Goal: Answer question/provide support: Share knowledge or assist other users

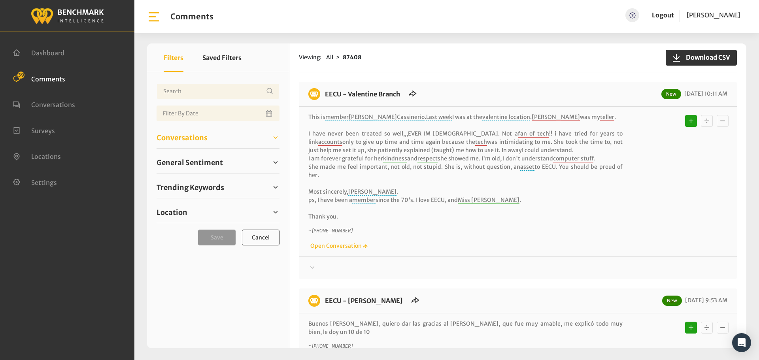
click at [177, 141] on span "Conversations" at bounding box center [182, 137] width 51 height 11
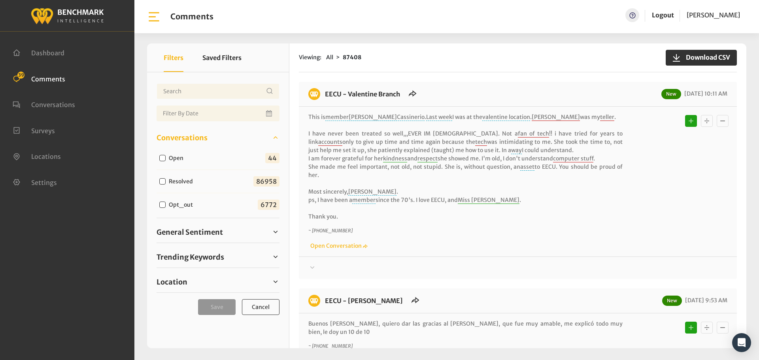
click at [171, 158] on label "Open" at bounding box center [178, 158] width 24 height 8
click at [166, 158] on input "Open" at bounding box center [162, 158] width 6 height 6
checkbox input "true"
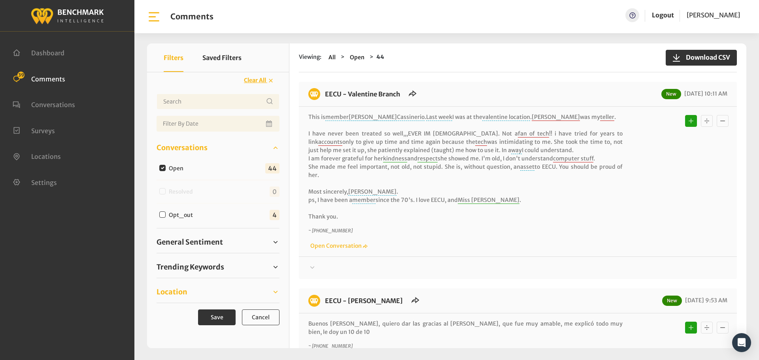
click at [192, 294] on link "Location" at bounding box center [218, 292] width 123 height 12
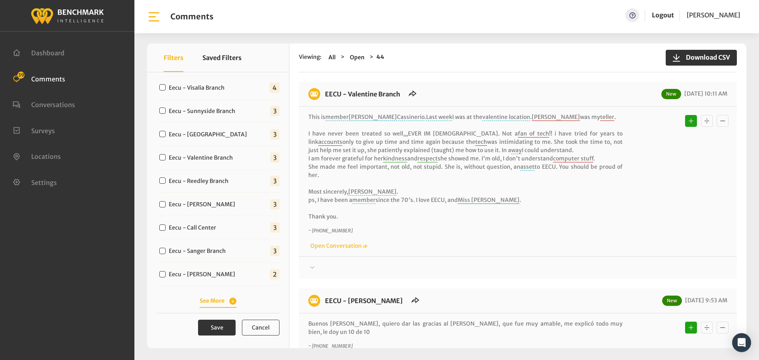
click at [214, 299] on button "See More" at bounding box center [218, 301] width 37 height 8
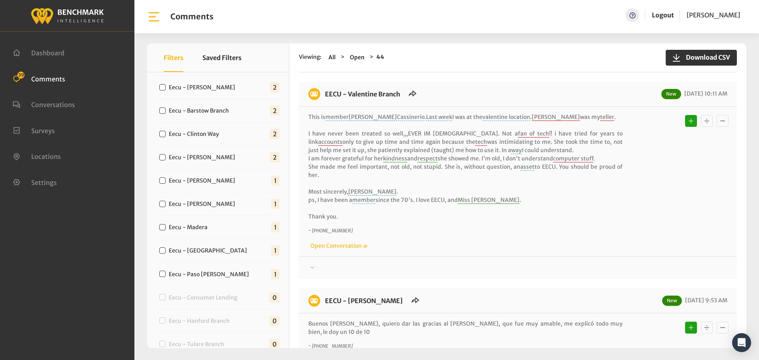
scroll to position [446, 0]
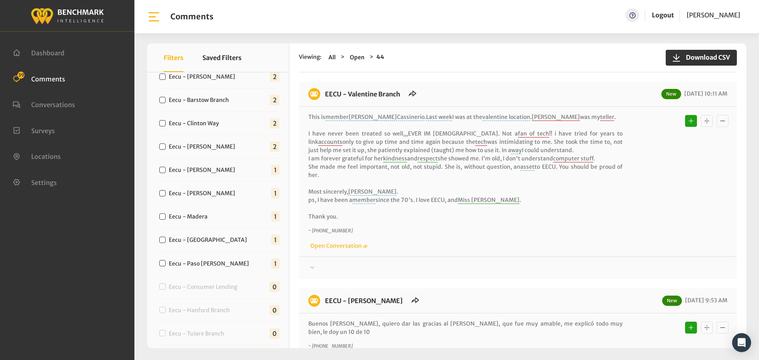
click at [209, 262] on label "Eecu - Paso [PERSON_NAME]" at bounding box center [210, 264] width 89 height 8
click at [166, 262] on input "Eecu - Paso [PERSON_NAME]" at bounding box center [162, 263] width 6 height 6
checkbox input "true"
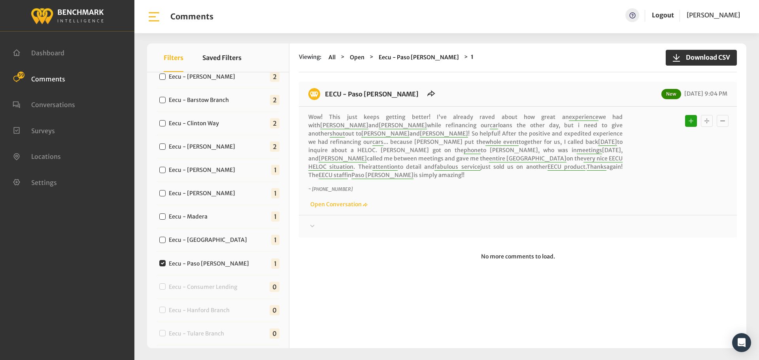
click at [406, 222] on div at bounding box center [517, 226] width 419 height 9
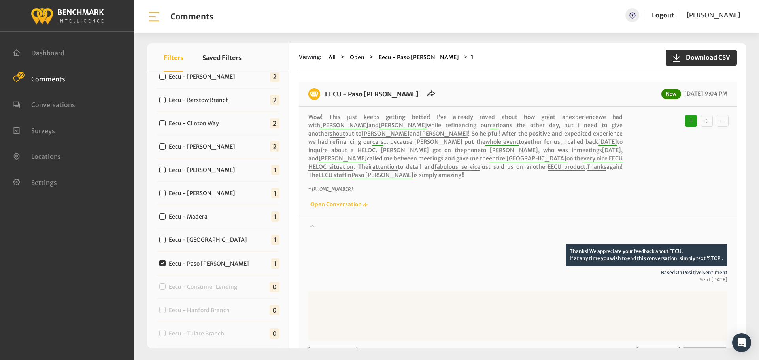
click at [411, 222] on div at bounding box center [517, 233] width 419 height 22
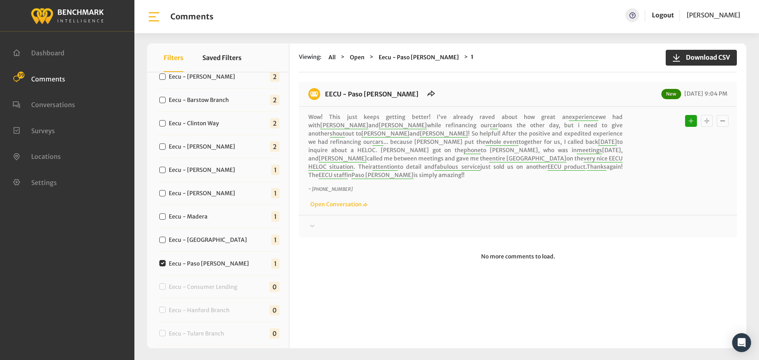
drag, startPoint x: 350, startPoint y: 163, endPoint x: 324, endPoint y: 94, distance: 74.1
click at [324, 94] on div "EECU - Paso [PERSON_NAME] New [DATE] 9:04 PM Wow! This just keeps getting bette…" at bounding box center [518, 160] width 438 height 156
copy div "EECU - Paso [PERSON_NAME] New [DATE] 9:04 PM Wow! This just keeps getting bette…"
click at [634, 223] on div "EECU - Paso [PERSON_NAME] New [DATE] 9:04 PM Wow! This just keeps getting bette…" at bounding box center [518, 160] width 438 height 156
click at [630, 222] on div at bounding box center [517, 226] width 419 height 9
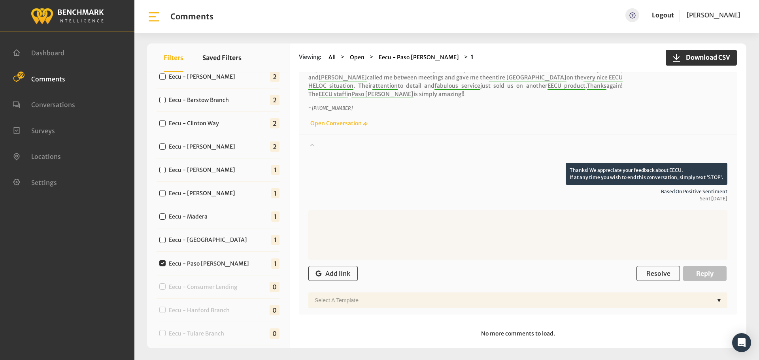
scroll to position [84, 0]
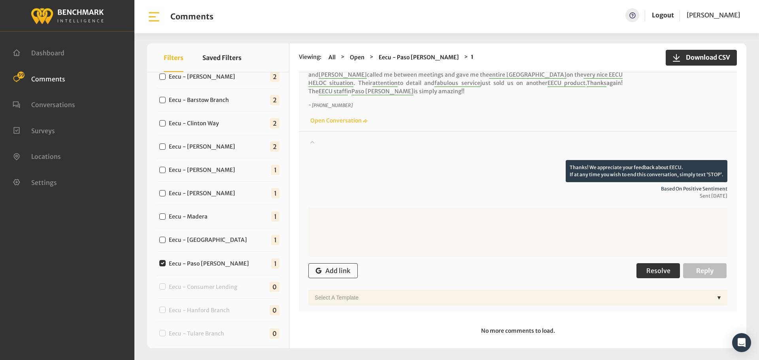
click at [665, 267] on span "Resolve" at bounding box center [658, 271] width 24 height 8
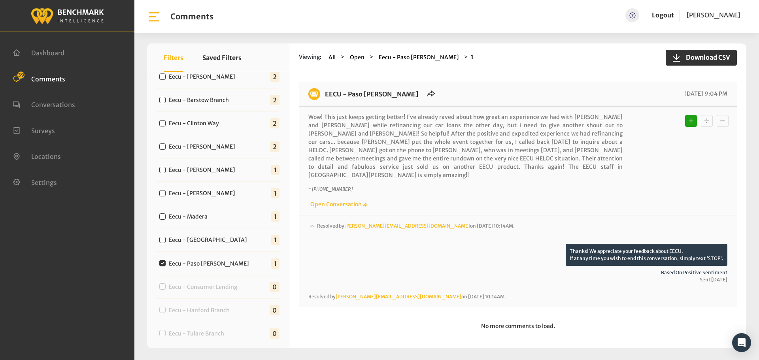
click at [193, 245] on div "Eecu - [GEOGRAPHIC_DATA] 1" at bounding box center [218, 239] width 123 height 23
click at [196, 241] on label "Eecu - [GEOGRAPHIC_DATA]" at bounding box center [209, 240] width 87 height 8
click at [166, 241] on input "Eecu - [GEOGRAPHIC_DATA]" at bounding box center [162, 240] width 6 height 6
checkbox input "true"
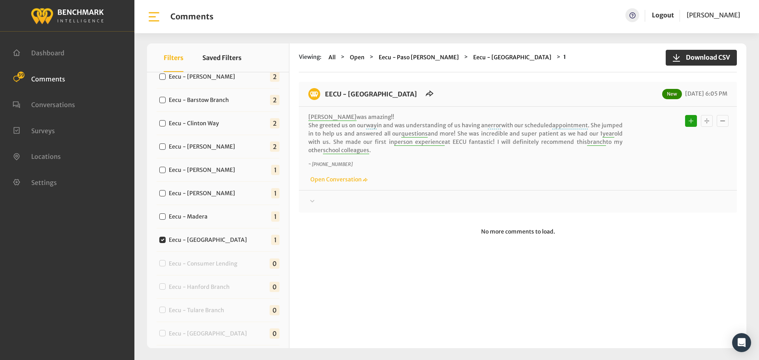
click at [386, 209] on div "EECU - [GEOGRAPHIC_DATA] New [DATE] 6:05 PM [PERSON_NAME] was amazing!! She gre…" at bounding box center [518, 147] width 438 height 131
click at [386, 206] on div "EECU - [GEOGRAPHIC_DATA] New [DATE] 6:05 PM [PERSON_NAME] was amazing!! She gre…" at bounding box center [518, 147] width 438 height 131
click at [383, 204] on div at bounding box center [517, 201] width 419 height 9
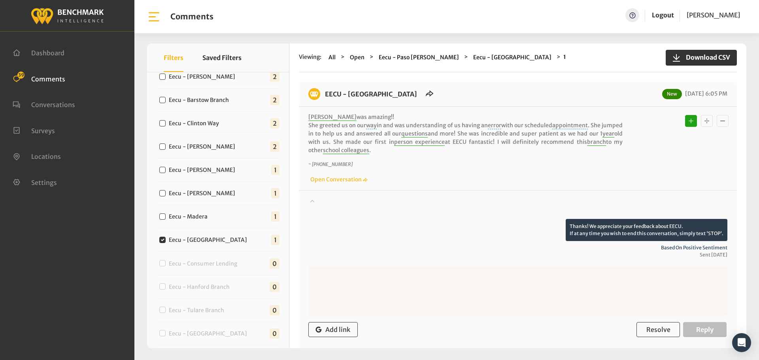
click at [404, 203] on div at bounding box center [517, 208] width 419 height 22
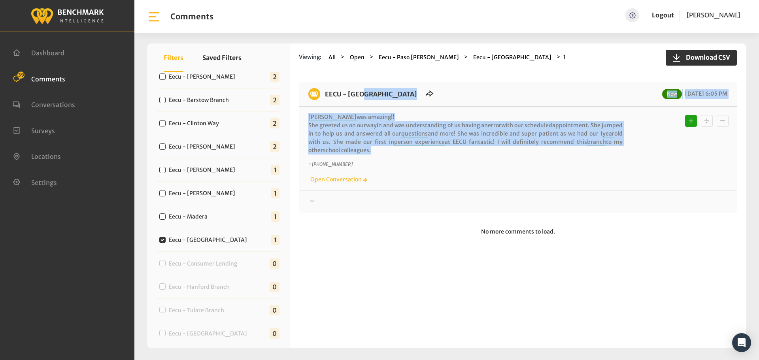
drag, startPoint x: 348, startPoint y: 153, endPoint x: 324, endPoint y: 93, distance: 64.0
click at [324, 93] on div "EECU - [GEOGRAPHIC_DATA] New [DATE] 6:05 PM [PERSON_NAME] was amazing!! She gre…" at bounding box center [518, 147] width 438 height 131
copy div "EECU - [GEOGRAPHIC_DATA] New [DATE] 6:05 PM [PERSON_NAME] was amazing!! She gre…"
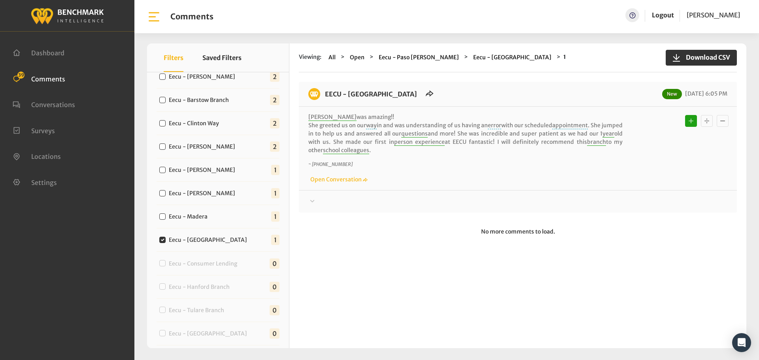
click at [568, 197] on div at bounding box center [517, 201] width 419 height 9
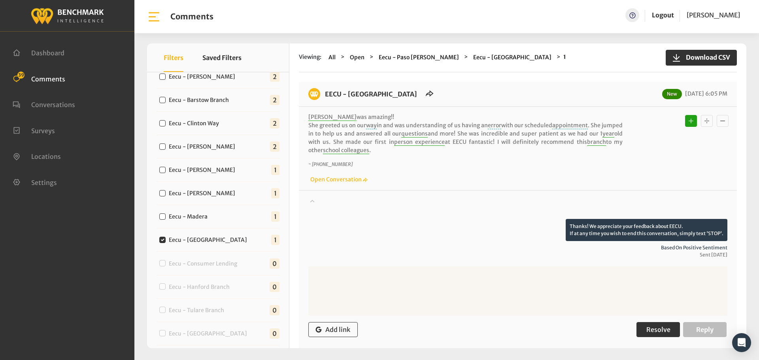
click at [646, 329] on span "Resolve" at bounding box center [658, 330] width 24 height 8
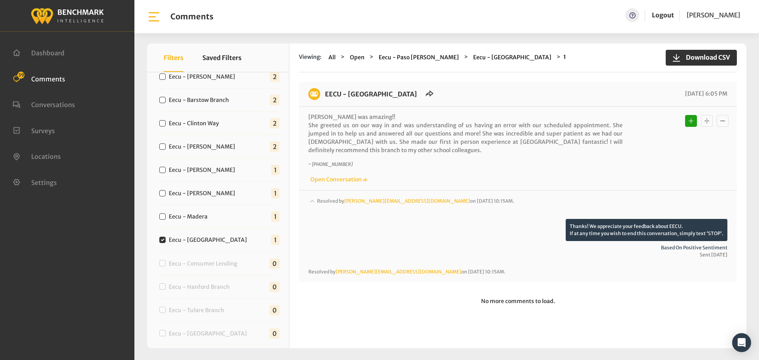
click at [198, 216] on label "Eecu - Madera" at bounding box center [190, 217] width 48 height 8
click at [166, 216] on input "Eecu - Madera" at bounding box center [162, 216] width 6 height 6
checkbox input "true"
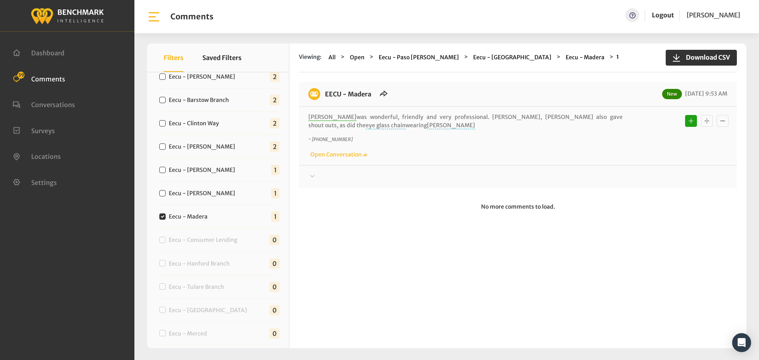
click at [341, 172] on div at bounding box center [517, 176] width 419 height 9
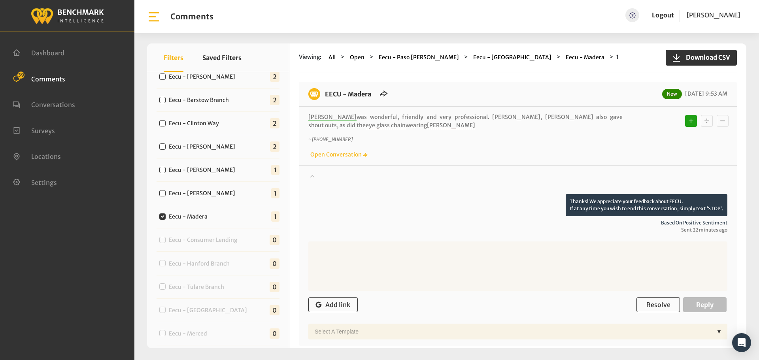
click at [357, 177] on div at bounding box center [517, 183] width 419 height 22
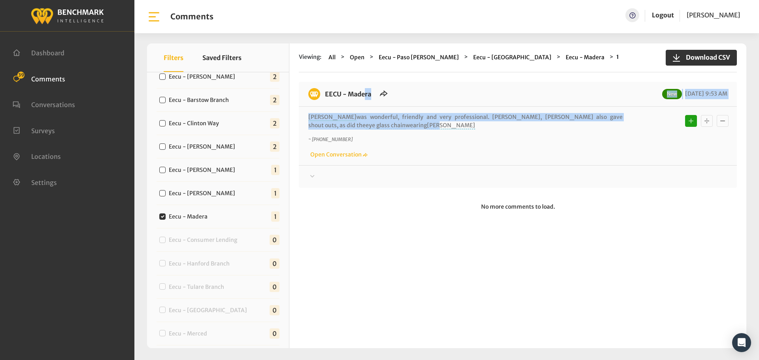
drag, startPoint x: 346, startPoint y: 127, endPoint x: 322, endPoint y: 100, distance: 35.6
click at [322, 100] on div "EECU - Madera New [DATE] 9:53 AM [PERSON_NAME] was wonderful, friendly and very…" at bounding box center [518, 135] width 438 height 106
copy div "EECU - Madera New [DATE] 9:53 AM [PERSON_NAME] was wonderful, friendly and very…"
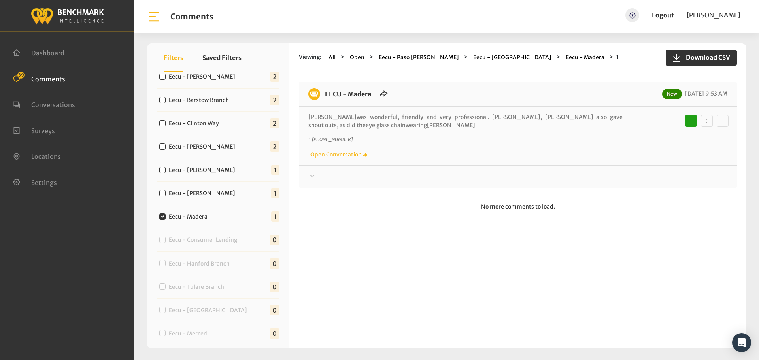
click at [638, 174] on div at bounding box center [517, 176] width 419 height 9
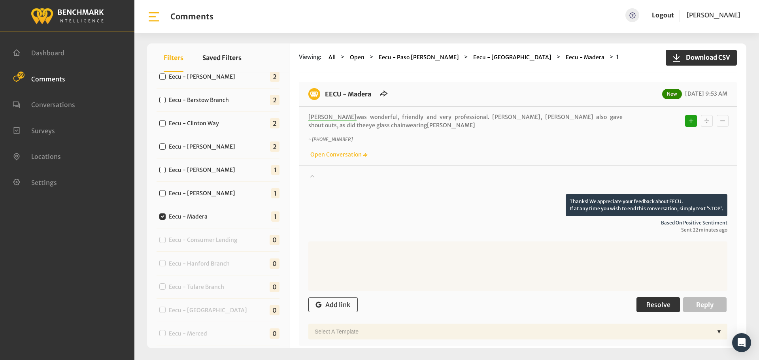
click at [649, 305] on span "Resolve" at bounding box center [658, 305] width 24 height 8
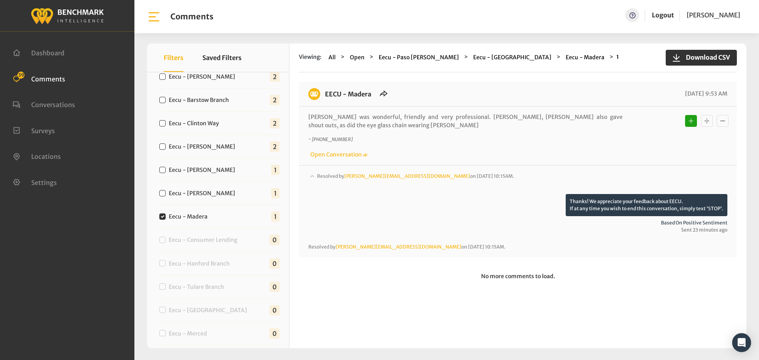
click at [200, 188] on div "Eecu - [PERSON_NAME]" at bounding box center [199, 192] width 85 height 9
click at [202, 193] on label "Eecu - [PERSON_NAME]" at bounding box center [203, 193] width 75 height 8
click at [166, 193] on input "Eecu - [PERSON_NAME]" at bounding box center [162, 193] width 6 height 6
checkbox input "true"
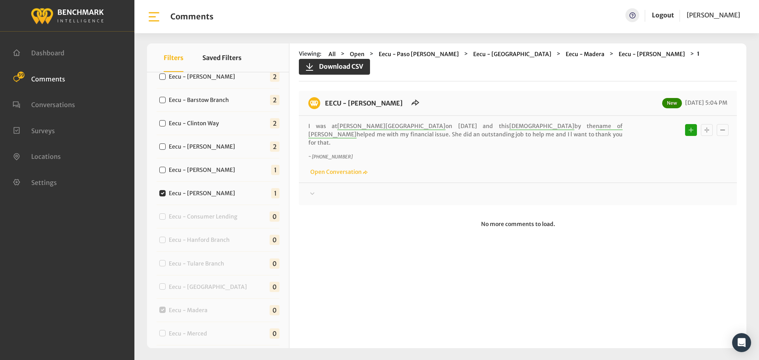
click at [421, 189] on div at bounding box center [517, 193] width 419 height 9
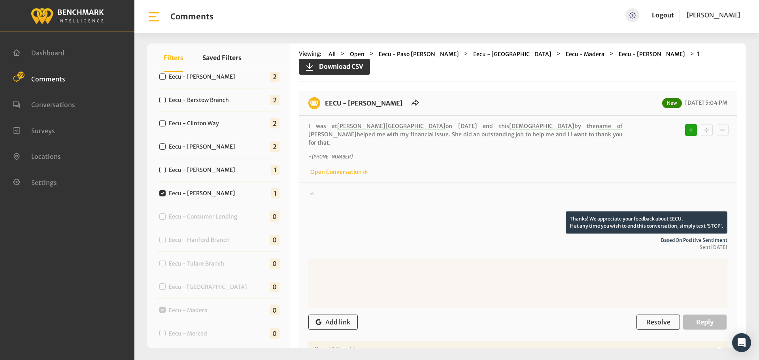
click at [440, 189] on div at bounding box center [517, 200] width 419 height 22
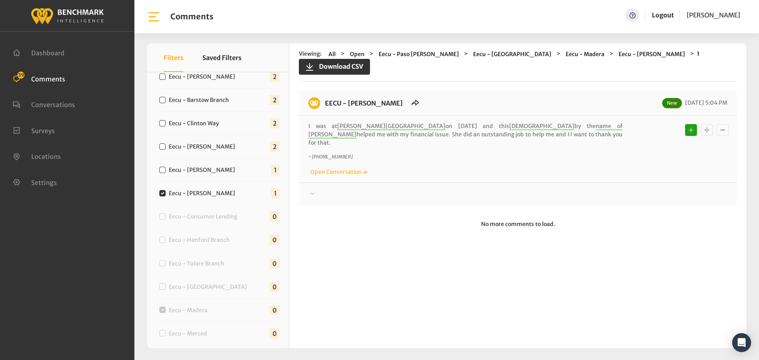
drag, startPoint x: 516, startPoint y: 124, endPoint x: 325, endPoint y: 94, distance: 194.0
click at [325, 94] on div "EECU - [PERSON_NAME] New [DATE] 5:04 PM I was at [PERSON_NAME][GEOGRAPHIC_DATA]…" at bounding box center [518, 148] width 438 height 114
copy div "EECU - [PERSON_NAME] New [DATE] 5:04 PM I was at [PERSON_NAME][GEOGRAPHIC_DATA]…"
click at [581, 189] on div at bounding box center [517, 193] width 419 height 9
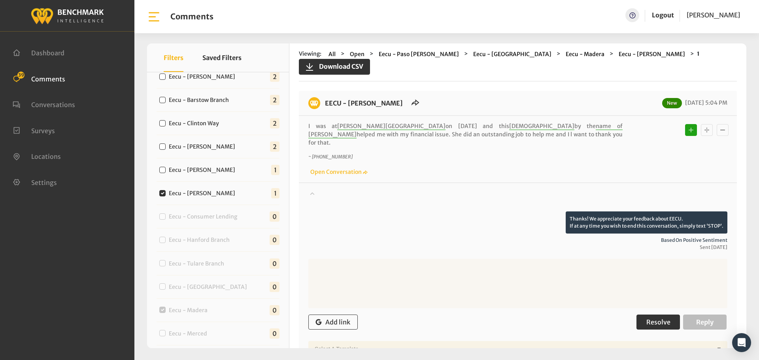
drag, startPoint x: 631, startPoint y: 302, endPoint x: 640, endPoint y: 304, distance: 8.8
click at [631, 311] on div "Add link Resolve Reply" at bounding box center [517, 322] width 419 height 23
click at [655, 318] on span "Resolve" at bounding box center [658, 322] width 24 height 8
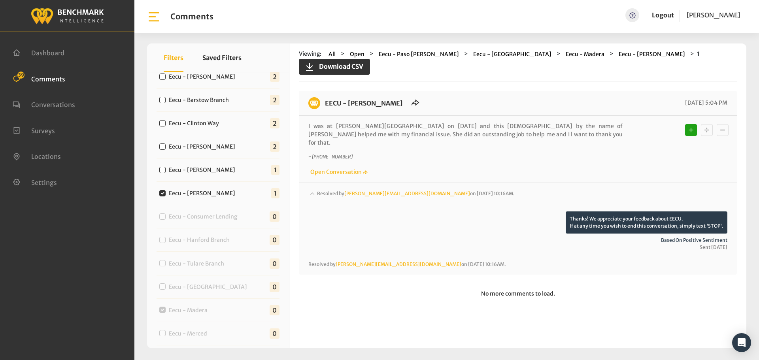
click at [184, 170] on label "Eecu - [PERSON_NAME]" at bounding box center [203, 170] width 75 height 8
click at [166, 170] on input "Eecu - [PERSON_NAME]" at bounding box center [162, 170] width 6 height 6
checkbox input "true"
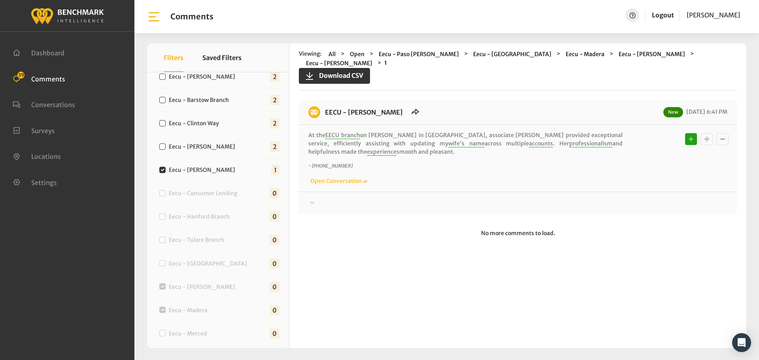
drag, startPoint x: 347, startPoint y: 142, endPoint x: 323, endPoint y: 108, distance: 41.9
click at [323, 108] on div "EECU - [PERSON_NAME] New [DATE] 6:41 PM At the EECU branch on [PERSON_NAME] in …" at bounding box center [518, 157] width 438 height 114
copy div "EECU - [PERSON_NAME] New [DATE] 6:41 PM At the EECU branch on [PERSON_NAME] in …"
click at [612, 198] on div at bounding box center [517, 202] width 419 height 9
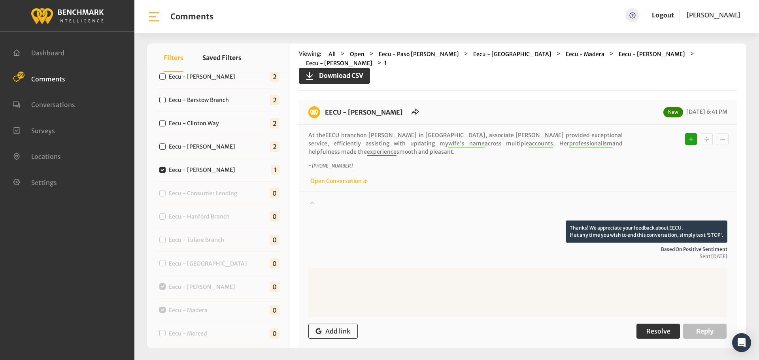
click at [647, 327] on span "Resolve" at bounding box center [658, 331] width 24 height 8
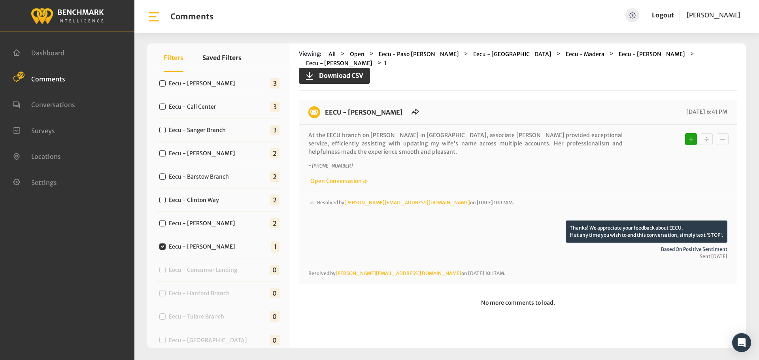
scroll to position [367, 0]
click at [190, 224] on label "Eecu - [PERSON_NAME]" at bounding box center [203, 226] width 75 height 8
click at [166, 224] on input "Eecu - [PERSON_NAME]" at bounding box center [162, 226] width 6 height 6
checkbox input "true"
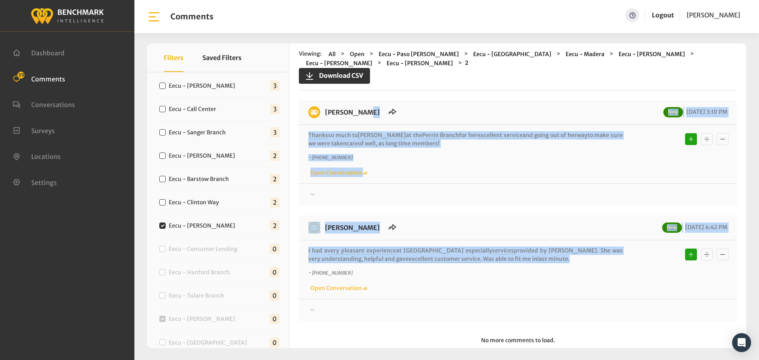
drag, startPoint x: 470, startPoint y: 259, endPoint x: 324, endPoint y: 114, distance: 206.6
click at [324, 114] on div "[PERSON_NAME] New [DATE] 3:10 PM Thanks so much to [PERSON_NAME] at the Perrin …" at bounding box center [518, 210] width 438 height 221
copy div "[PERSON_NAME] New [DATE] 3:10 PM Thanks so much to [PERSON_NAME] at the Perrin …"
click at [597, 187] on div "Thanks! We appreciate your feedback about EECU. If at any time you wish to end …" at bounding box center [518, 191] width 438 height 16
click at [600, 190] on div at bounding box center [517, 194] width 419 height 9
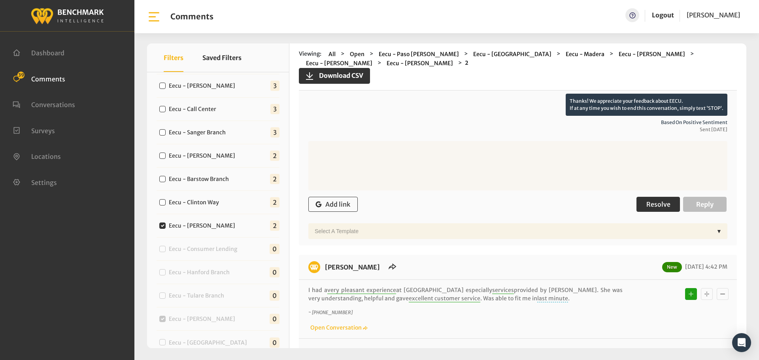
click at [665, 207] on span "Resolve" at bounding box center [658, 204] width 24 height 8
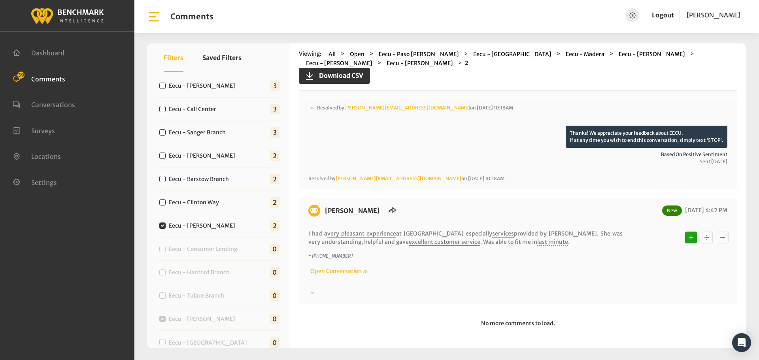
click at [631, 126] on div at bounding box center [517, 115] width 419 height 22
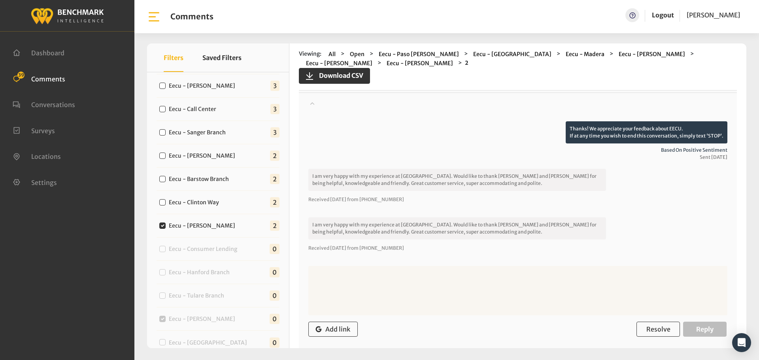
scroll to position [277, 0]
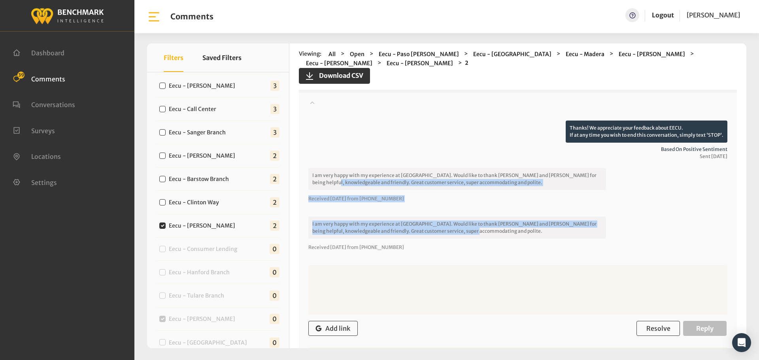
drag, startPoint x: 472, startPoint y: 231, endPoint x: 321, endPoint y: 182, distance: 158.9
click at [321, 182] on div "Thanks! We appreciate your feedback about EECU. If at any time you wish to end …" at bounding box center [517, 189] width 419 height 137
click at [644, 333] on button "Resolve" at bounding box center [657, 328] width 43 height 15
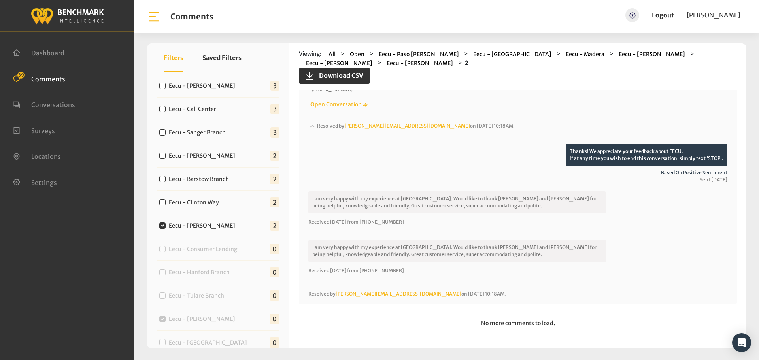
click at [189, 204] on label "Eecu - Clinton Way" at bounding box center [195, 202] width 59 height 8
click at [166, 204] on input "Eecu - Clinton Way" at bounding box center [162, 202] width 6 height 6
checkbox input "true"
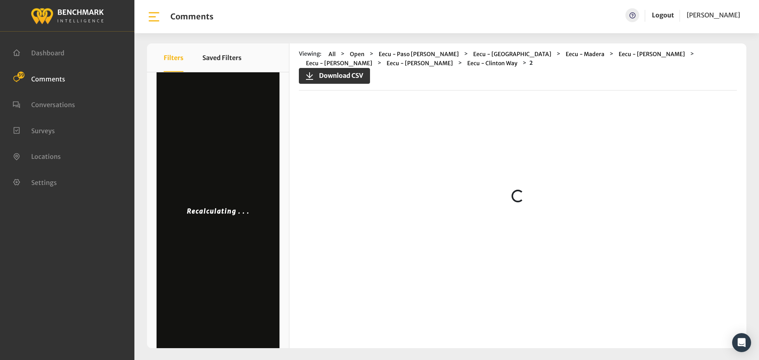
scroll to position [0, 0]
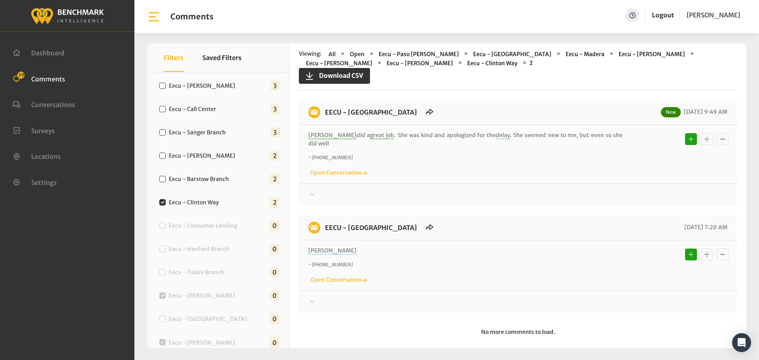
click at [420, 200] on div at bounding box center [517, 194] width 419 height 9
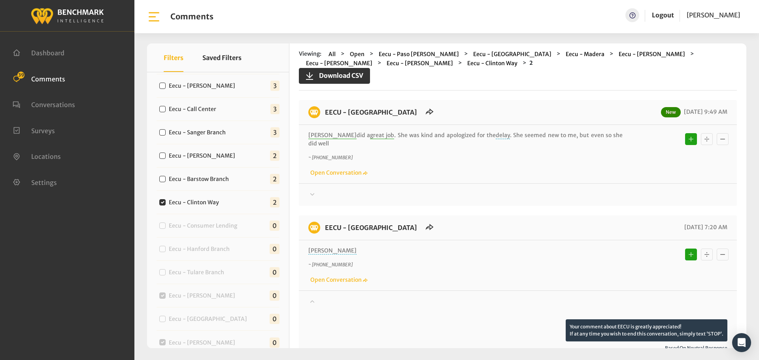
click at [435, 190] on div at bounding box center [517, 194] width 419 height 9
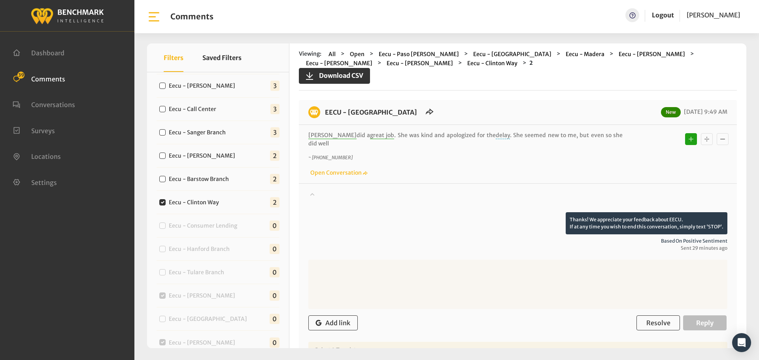
click at [442, 190] on div at bounding box center [517, 201] width 419 height 22
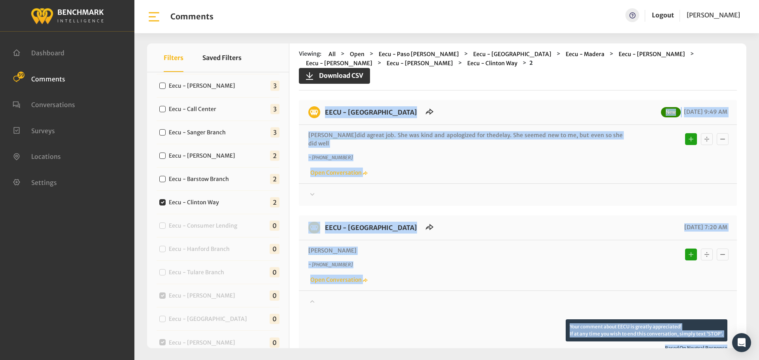
drag, startPoint x: 537, startPoint y: 325, endPoint x: 317, endPoint y: 115, distance: 303.9
click at [317, 115] on div "EECU - [GEOGRAPHIC_DATA] New [DATE] 9:49 AM [PERSON_NAME] did a great job . She…" at bounding box center [518, 306] width 438 height 413
copy div "EECU - [GEOGRAPHIC_DATA] New [DATE] 9:49 AM [PERSON_NAME] did a great job . She…"
click at [639, 183] on div "Thanks! We appreciate your feedback about EECU. If at any time you wish to end …" at bounding box center [518, 191] width 438 height 16
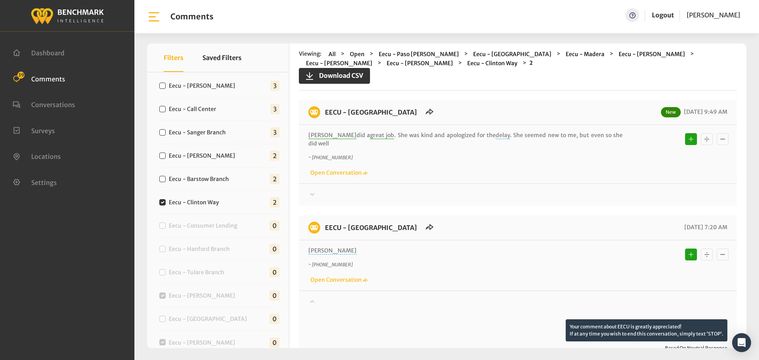
click at [608, 190] on div at bounding box center [517, 194] width 419 height 9
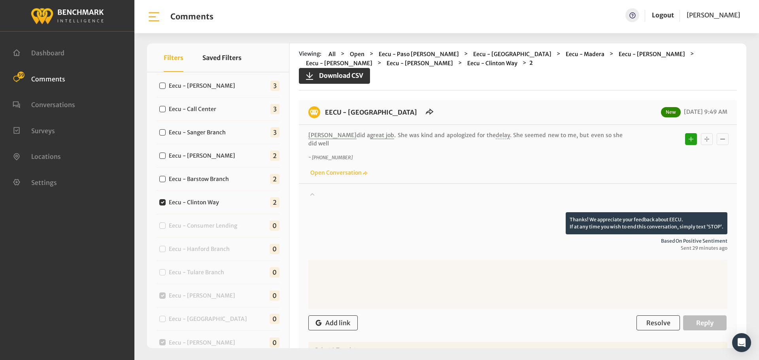
scroll to position [158, 0]
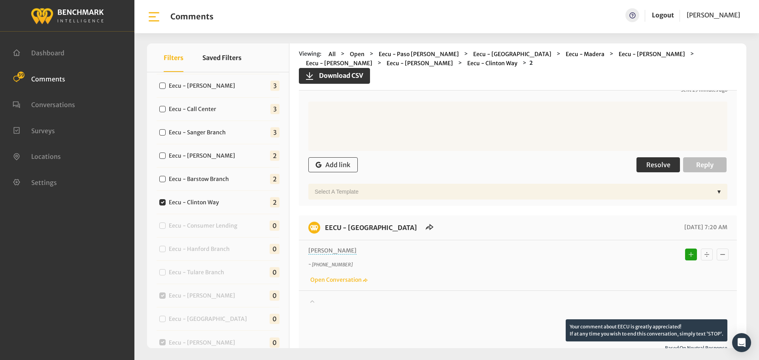
click at [647, 161] on span "Resolve" at bounding box center [658, 165] width 24 height 8
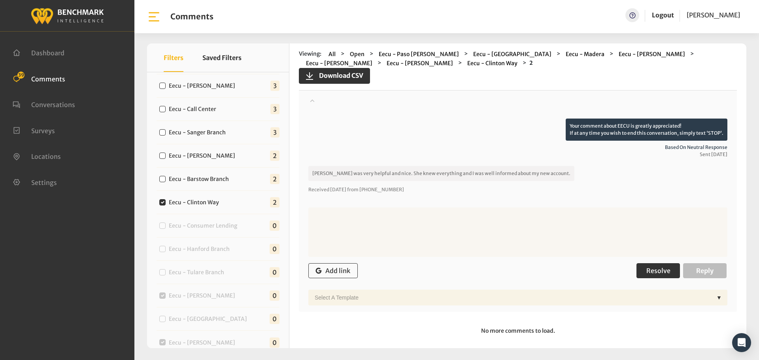
click at [667, 263] on button "Resolve" at bounding box center [657, 270] width 43 height 15
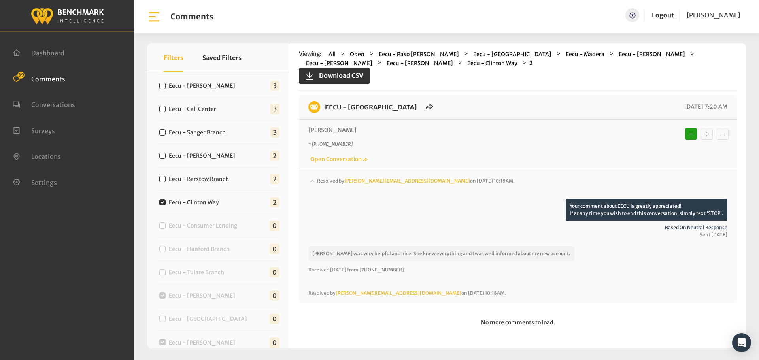
scroll to position [182, 0]
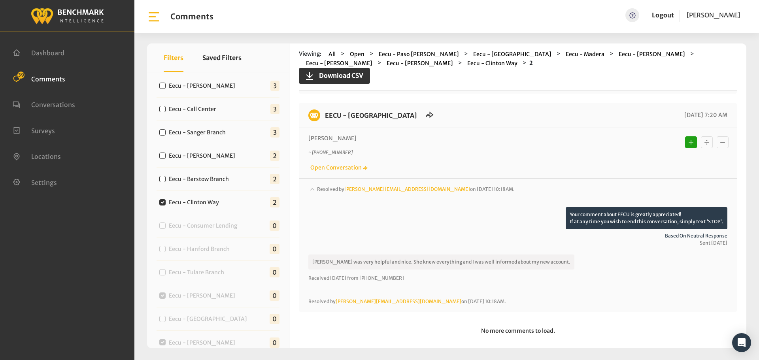
click at [219, 177] on label "Eecu - Barstow Branch" at bounding box center [200, 179] width 69 height 8
click at [166, 177] on input "Eecu - Barstow Branch" at bounding box center [162, 179] width 6 height 6
checkbox input "true"
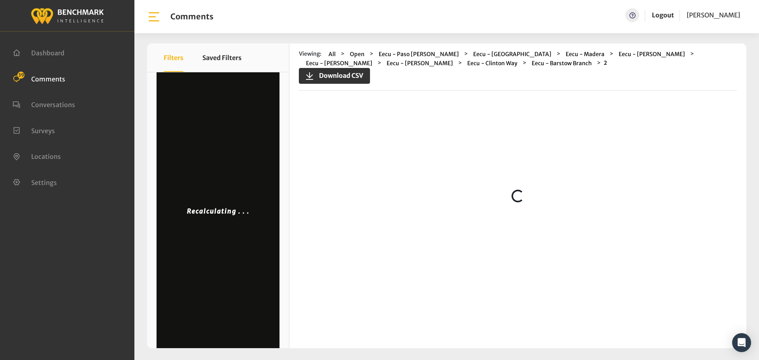
scroll to position [0, 0]
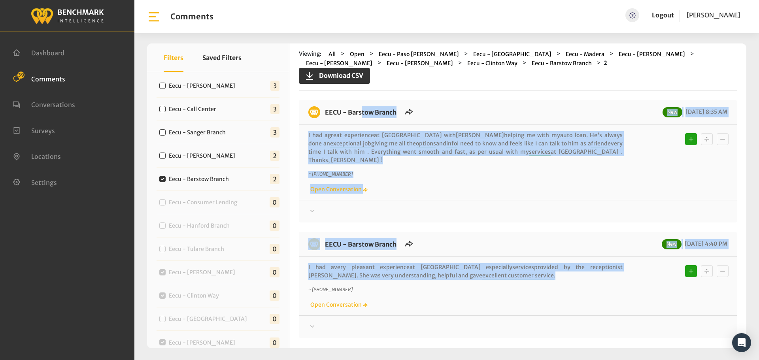
drag, startPoint x: 469, startPoint y: 268, endPoint x: 324, endPoint y: 111, distance: 214.0
click at [324, 111] on div "EECU - Barstow Branch New [DATE] 8:35 AM I had a great experience at [GEOGRAPHI…" at bounding box center [518, 219] width 438 height 238
copy div "LORE - Ipsumdo Sitame Con 02/18/4033 7:08 AD E sed d eiusm temporinci ut LABO e…"
click at [598, 207] on div at bounding box center [517, 211] width 419 height 9
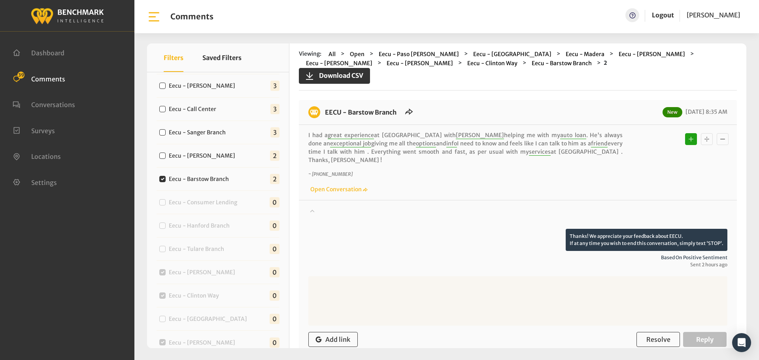
scroll to position [119, 0]
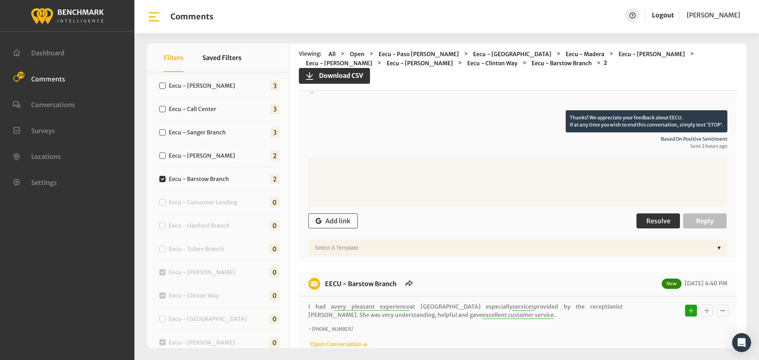
click at [653, 217] on span "Resolve" at bounding box center [658, 221] width 24 height 8
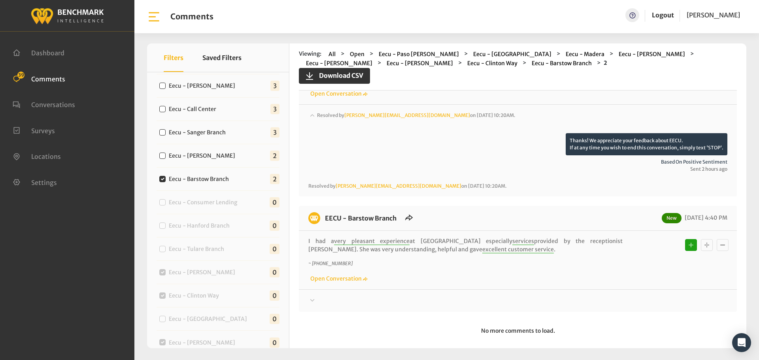
click at [641, 133] on div at bounding box center [517, 122] width 419 height 22
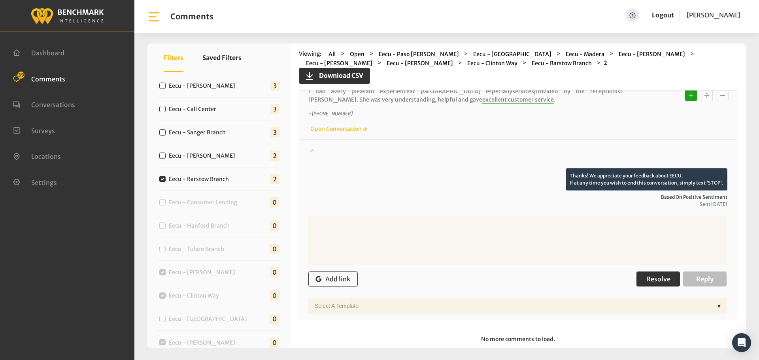
click at [655, 275] on span "Resolve" at bounding box center [658, 279] width 24 height 8
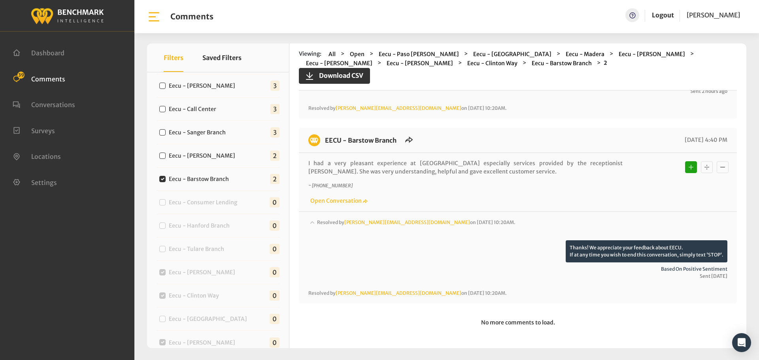
scroll to position [165, 0]
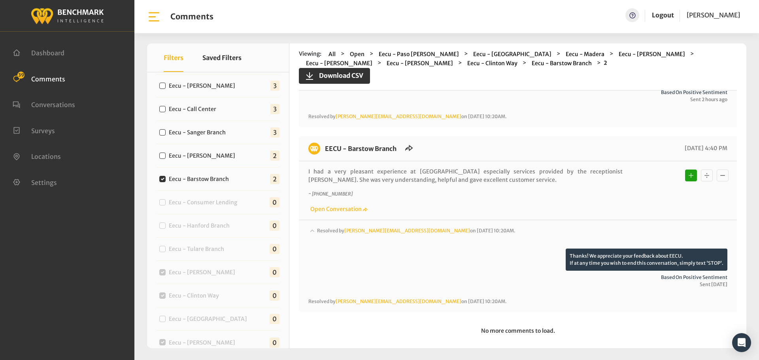
click at [195, 157] on label "Eecu - [PERSON_NAME]" at bounding box center [203, 156] width 75 height 8
click at [166, 157] on input "Eecu - [PERSON_NAME]" at bounding box center [162, 156] width 6 height 6
checkbox input "true"
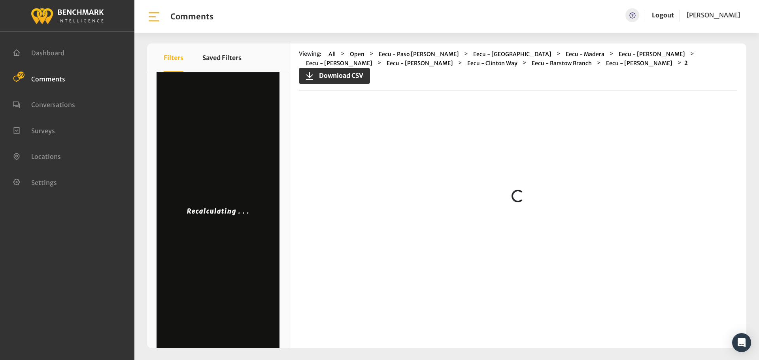
scroll to position [0, 0]
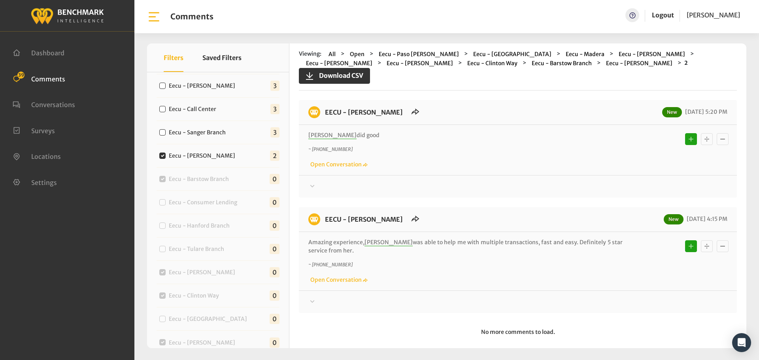
drag, startPoint x: 334, startPoint y: 251, endPoint x: 321, endPoint y: 107, distance: 144.8
click at [321, 107] on div "EECU - [PERSON_NAME] New [DATE] 5:20 PM [PERSON_NAME] did good ~ [PHONE_NUMBER]…" at bounding box center [518, 206] width 438 height 213
copy div "LORE - Ipsum Dolors Ame 45/45/3716 6:43 CO Adipi eli sedd ~ +04067046489 Eius T…"
click at [617, 187] on div at bounding box center [517, 186] width 419 height 9
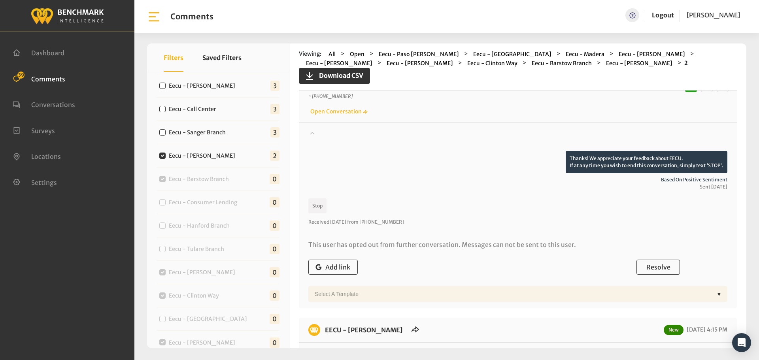
scroll to position [158, 0]
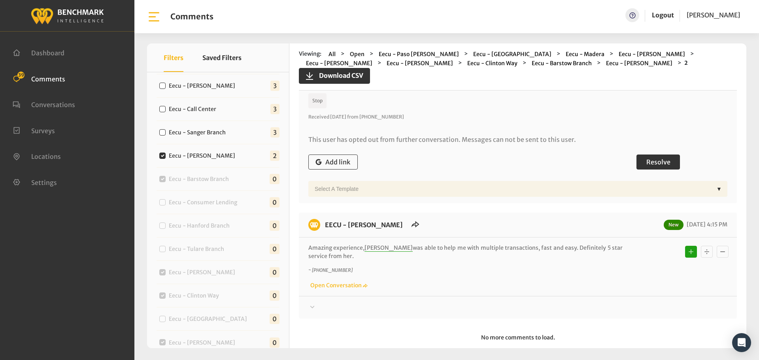
click at [638, 167] on button "Resolve" at bounding box center [657, 162] width 43 height 15
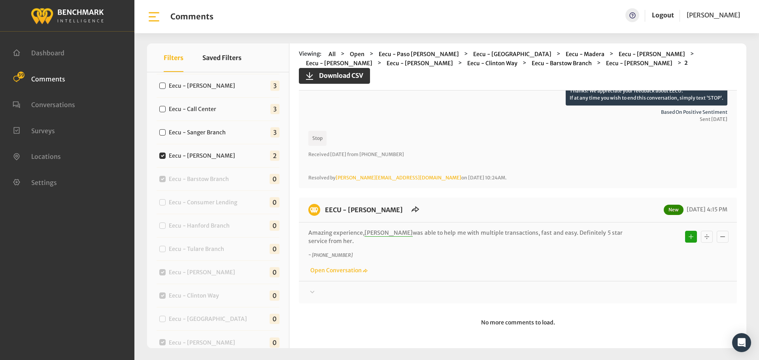
click at [625, 299] on div "EECU - [PERSON_NAME] New [DATE] 4:15 PM Amazing experience, [PERSON_NAME] was a…" at bounding box center [518, 251] width 438 height 106
click at [625, 83] on div at bounding box center [517, 72] width 419 height 22
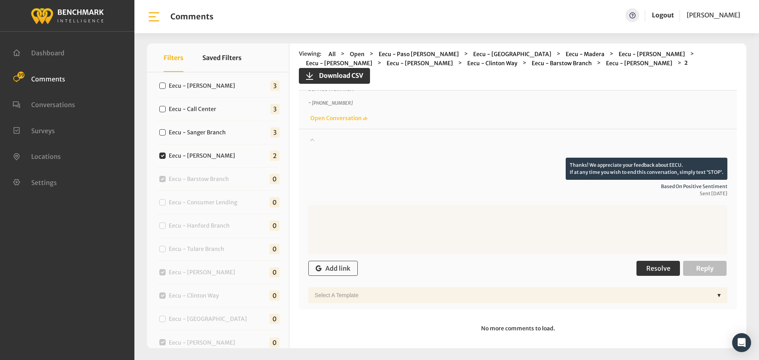
click at [663, 265] on span "Resolve" at bounding box center [658, 268] width 24 height 8
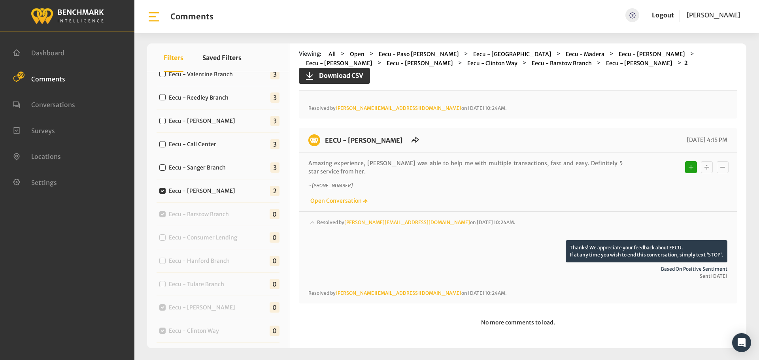
scroll to position [288, 0]
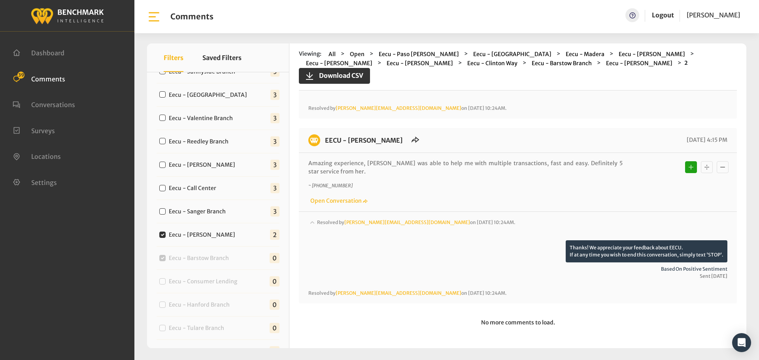
click at [201, 204] on div "Eecu - Sanger Branch 3" at bounding box center [218, 211] width 123 height 23
click at [200, 211] on label "Eecu - Sanger Branch" at bounding box center [199, 212] width 66 height 8
click at [166, 211] on input "Eecu - Sanger Branch" at bounding box center [162, 211] width 6 height 6
checkbox input "true"
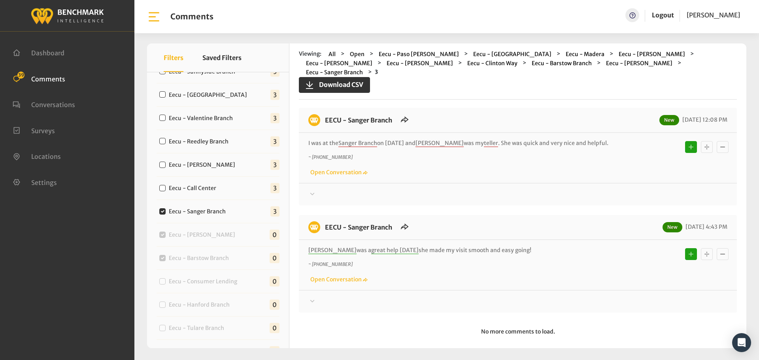
scroll to position [0, 0]
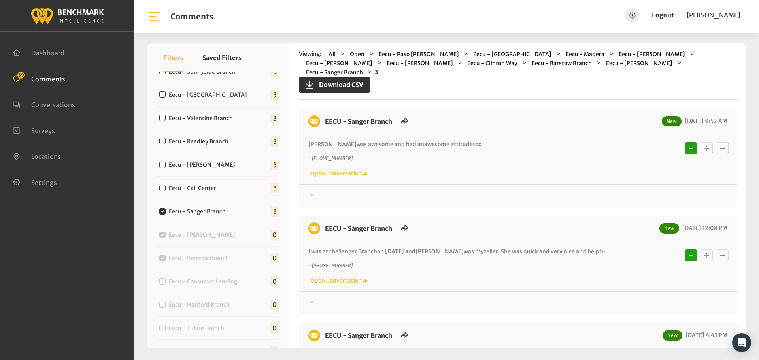
drag, startPoint x: 504, startPoint y: 243, endPoint x: 326, endPoint y: 103, distance: 226.2
click at [326, 109] on div "EECU - Sanger Branch New [DATE] 9:52 AM [PERSON_NAME] was awesome and had an aw…" at bounding box center [518, 265] width 438 height 312
copy div "LORE - Ipsumd Sitame Con 94/89/1721 7:90 AD Elit sed doeiusm tem inc ut laboree…"
click at [564, 191] on div at bounding box center [517, 195] width 419 height 9
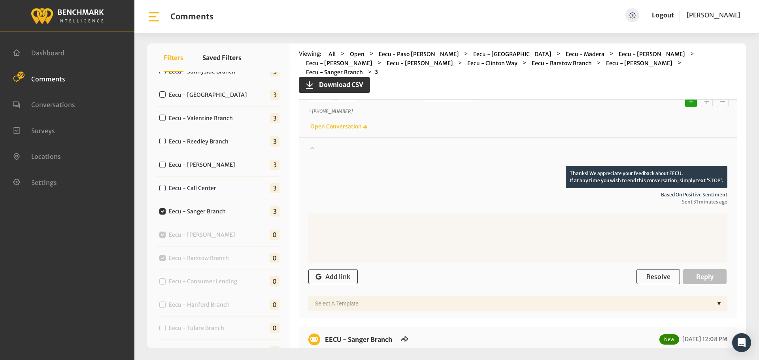
scroll to position [119, 0]
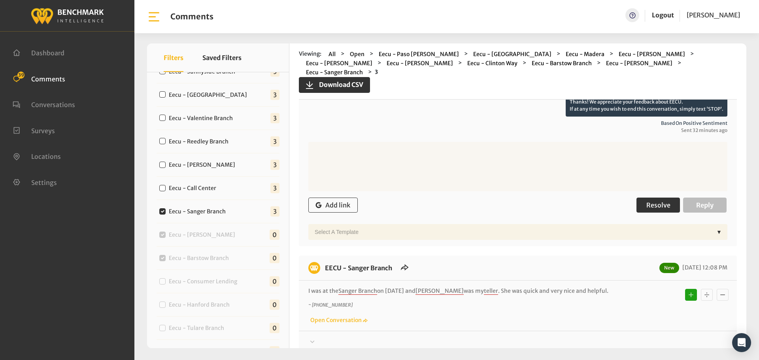
click at [651, 201] on span "Resolve" at bounding box center [658, 205] width 24 height 8
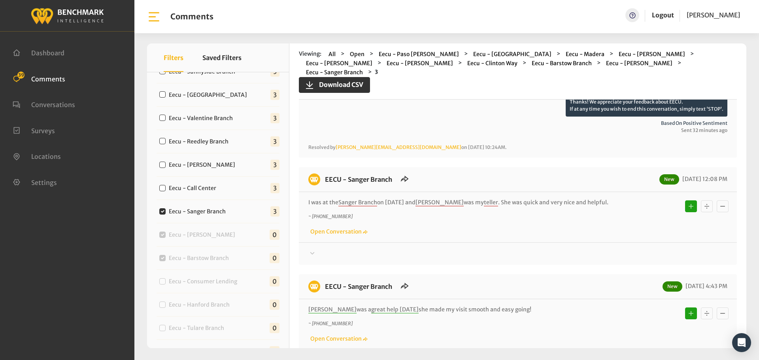
click at [647, 94] on div at bounding box center [517, 83] width 419 height 22
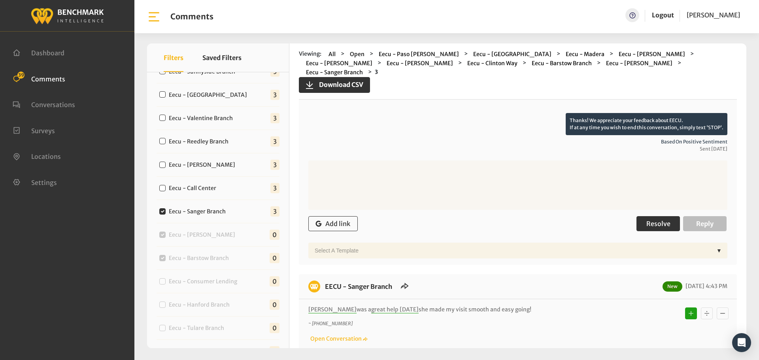
click at [655, 220] on span "Resolve" at bounding box center [658, 224] width 24 height 8
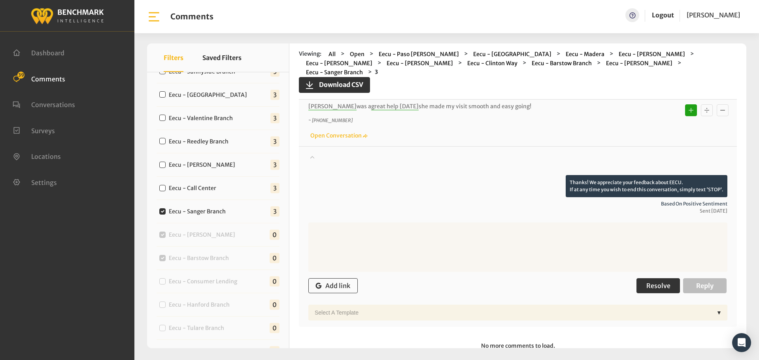
click at [651, 282] on span "Resolve" at bounding box center [658, 286] width 24 height 8
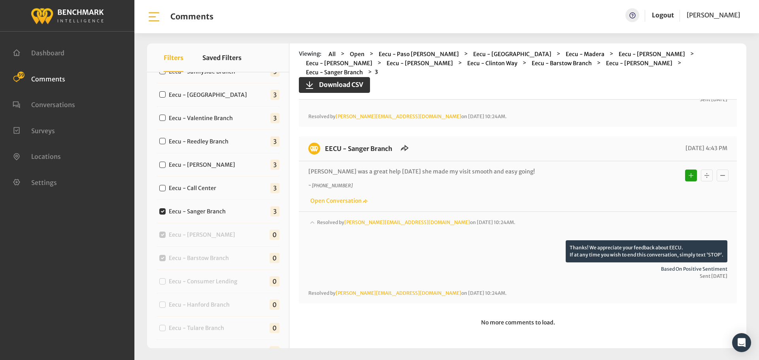
scroll to position [317, 0]
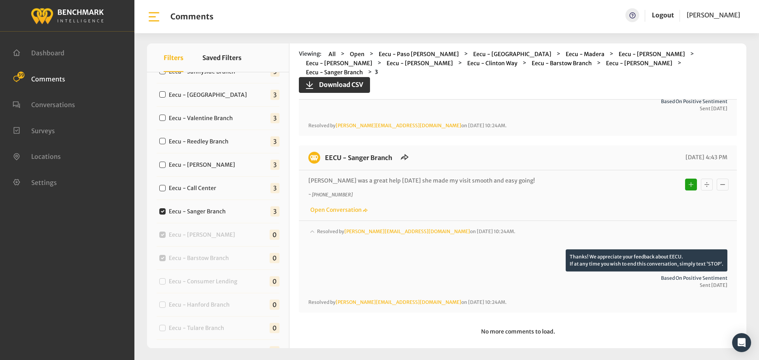
click at [195, 189] on label "Eecu - Call Center" at bounding box center [194, 188] width 57 height 8
click at [166, 189] on input "Eecu - Call Center" at bounding box center [162, 188] width 6 height 6
checkbox input "true"
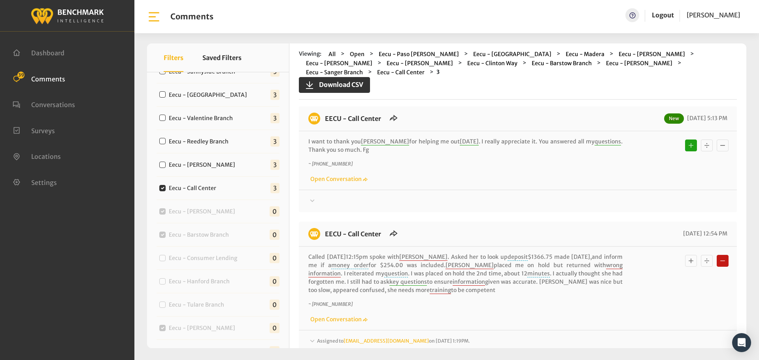
scroll to position [0, 0]
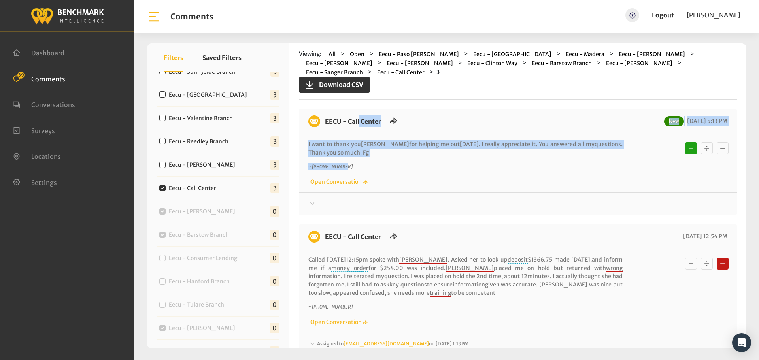
drag, startPoint x: 352, startPoint y: 147, endPoint x: 323, endPoint y: 117, distance: 41.6
click at [323, 117] on div "EECU - Call Center New [DATE] 5:13 PM I want to thank you [PERSON_NAME] for hel…" at bounding box center [518, 162] width 438 height 106
click at [348, 146] on p "I want to thank you [PERSON_NAME] for helping me out [DATE] . I really apprecia…" at bounding box center [465, 148] width 314 height 17
click at [350, 147] on p "I want to thank you [PERSON_NAME] for helping me out [DATE] . I really apprecia…" at bounding box center [465, 148] width 314 height 17
drag, startPoint x: 342, startPoint y: 142, endPoint x: 325, endPoint y: 113, distance: 34.0
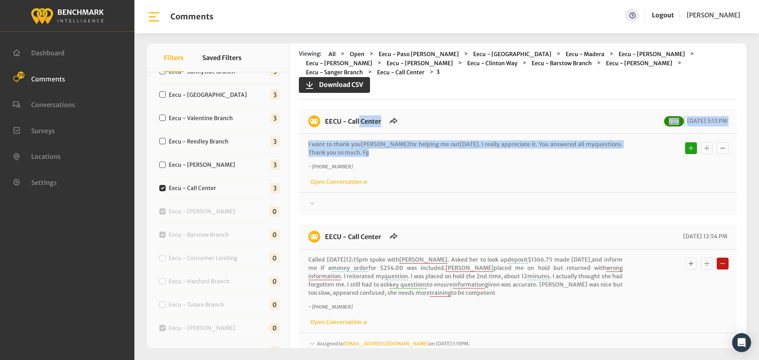
click at [325, 113] on div "EECU - Call Center New [DATE] 5:13 PM I want to thank you [PERSON_NAME] for hel…" at bounding box center [518, 162] width 438 height 106
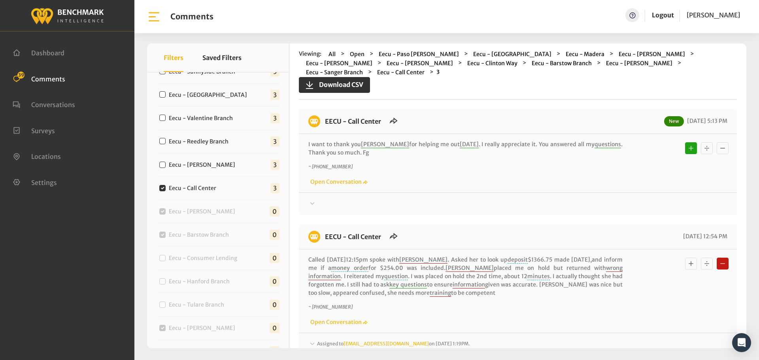
click at [623, 199] on div at bounding box center [517, 203] width 419 height 9
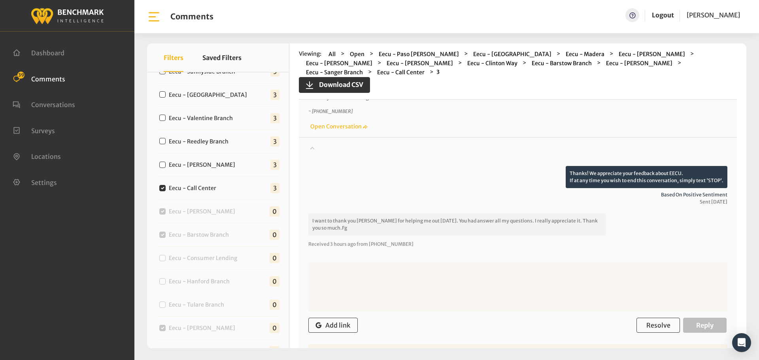
scroll to position [198, 0]
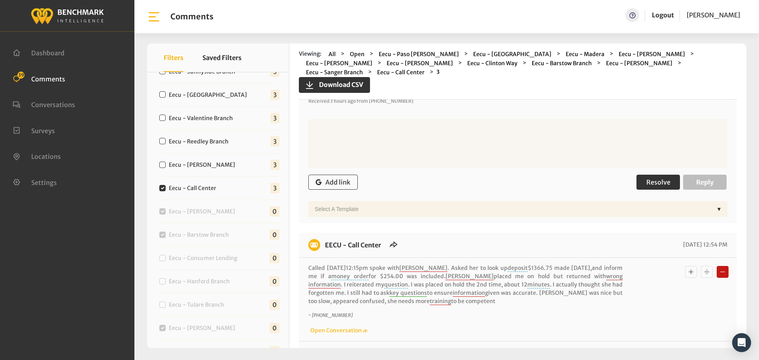
click at [647, 178] on button "Resolve" at bounding box center [657, 182] width 43 height 15
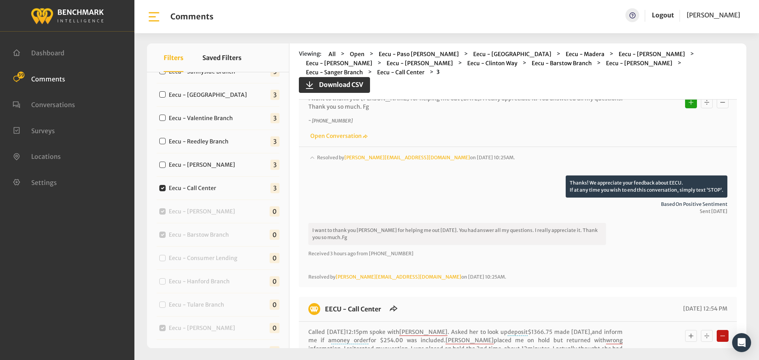
scroll to position [40, 0]
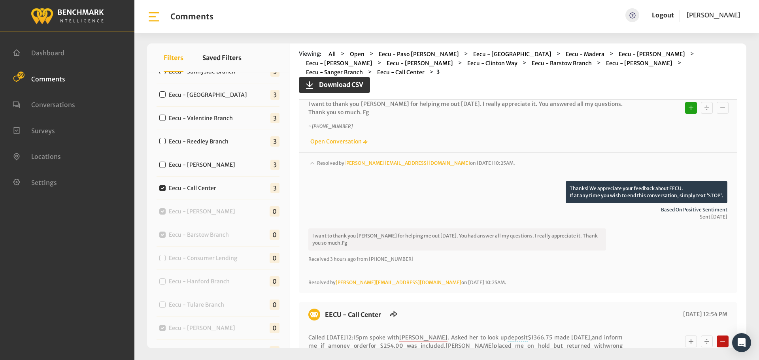
click at [200, 168] on label "Eecu - [PERSON_NAME]" at bounding box center [203, 165] width 75 height 8
click at [166, 168] on input "Eecu - [PERSON_NAME]" at bounding box center [162, 165] width 6 height 6
checkbox input "true"
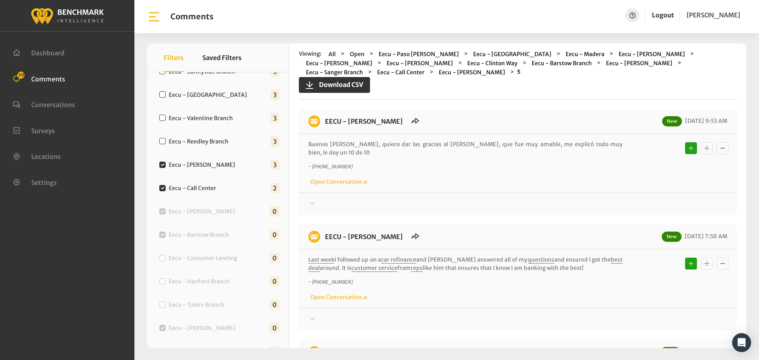
click at [200, 187] on label "Eecu - Call Center" at bounding box center [194, 188] width 57 height 8
click at [166, 187] on input "Eecu - Call Center" at bounding box center [162, 188] width 6 height 6
checkbox input "false"
drag, startPoint x: 557, startPoint y: 241, endPoint x: 320, endPoint y: 113, distance: 268.6
click at [320, 113] on div "EECU - [PERSON_NAME] New [DATE] 9:53 AM Buenos [PERSON_NAME], quiero dar las gr…" at bounding box center [518, 273] width 438 height 328
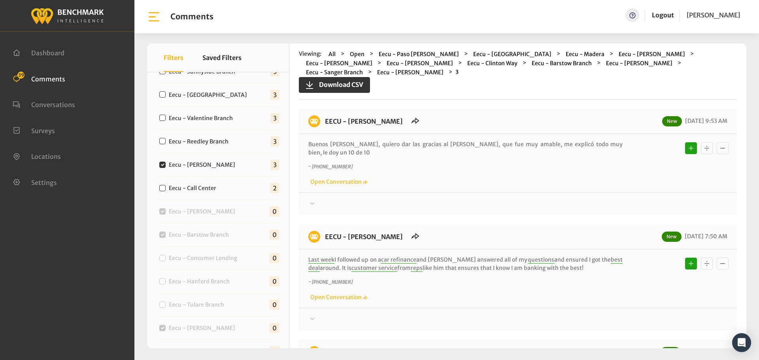
click at [421, 199] on div at bounding box center [517, 203] width 419 height 9
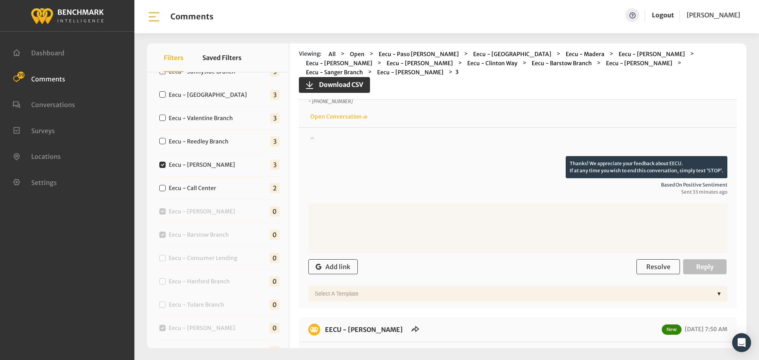
scroll to position [158, 0]
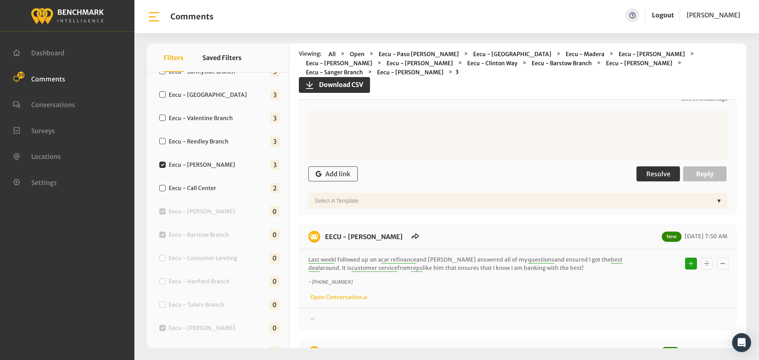
click at [649, 170] on button "Resolve" at bounding box center [657, 173] width 43 height 15
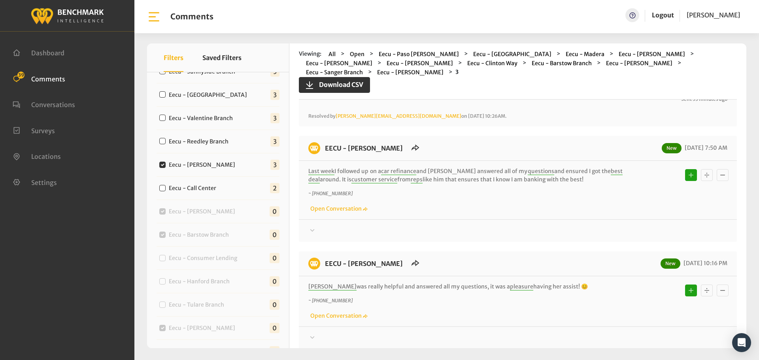
click at [615, 226] on div "EECU - [PERSON_NAME] New [DATE] 7:50 AM Last week I followed up on a car refina…" at bounding box center [518, 189] width 438 height 106
click at [621, 63] on div at bounding box center [517, 52] width 419 height 22
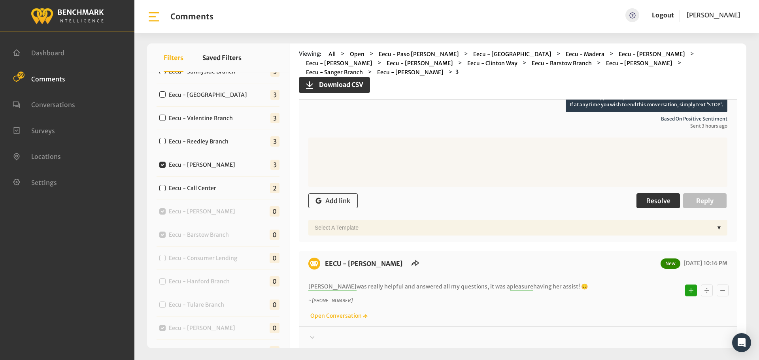
click at [643, 193] on button "Resolve" at bounding box center [657, 200] width 43 height 15
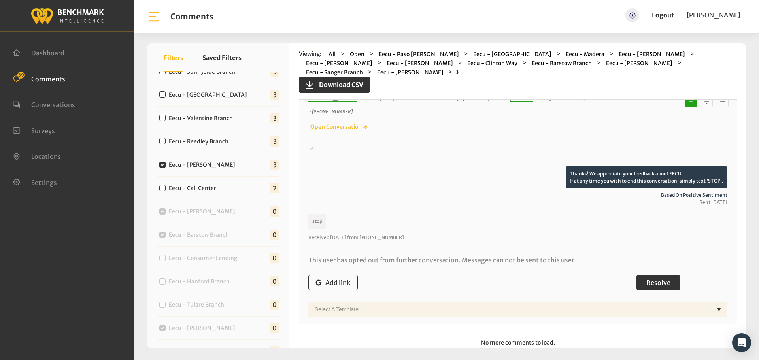
click at [638, 275] on button "Resolve" at bounding box center [657, 282] width 43 height 15
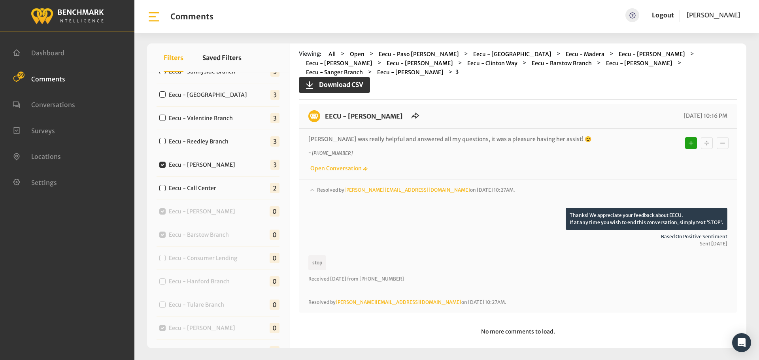
scroll to position [209, 0]
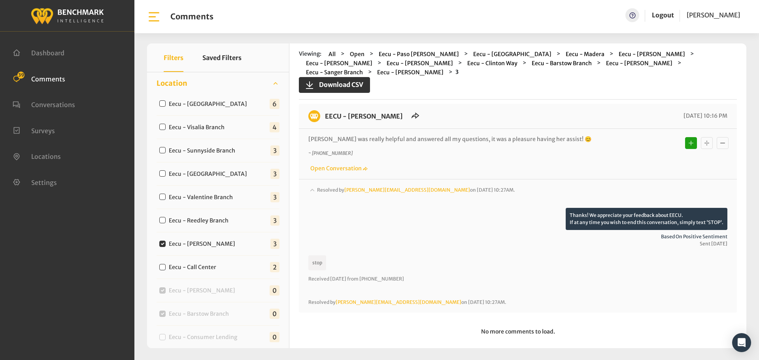
click at [211, 220] on label "Eecu - Reedley Branch" at bounding box center [200, 221] width 69 height 8
click at [166, 220] on input "Eecu - Reedley Branch" at bounding box center [162, 220] width 6 height 6
checkbox input "true"
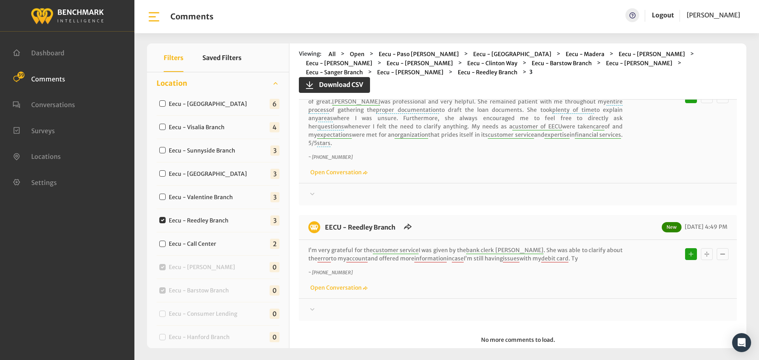
scroll to position [0, 0]
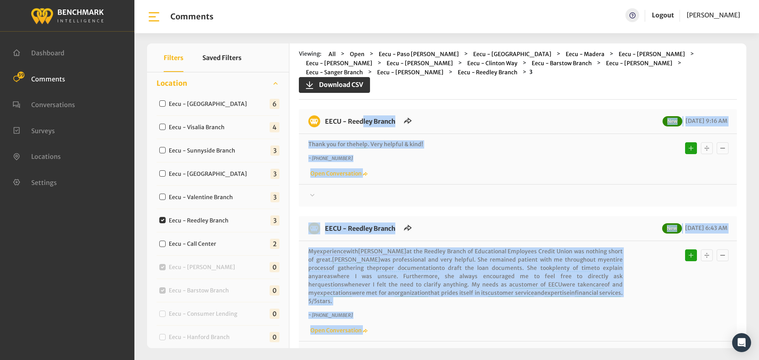
drag, startPoint x: 559, startPoint y: 240, endPoint x: 325, endPoint y: 116, distance: 264.3
click at [325, 116] on div "EECU - Reedley Branch New [DATE] 9:16 AM Thank you for the help . Very helpful …" at bounding box center [518, 294] width 438 height 370
click at [602, 191] on div at bounding box center [517, 195] width 419 height 9
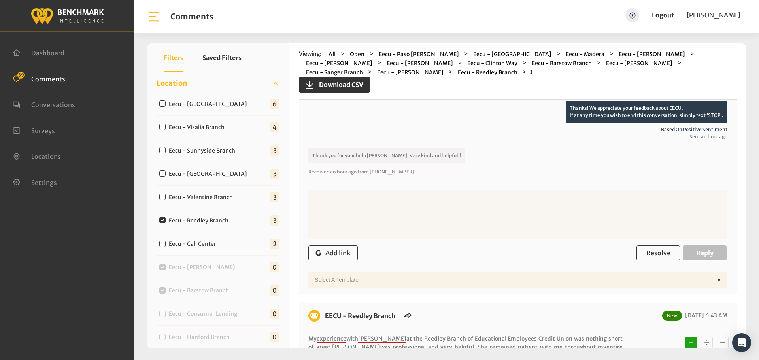
scroll to position [119, 0]
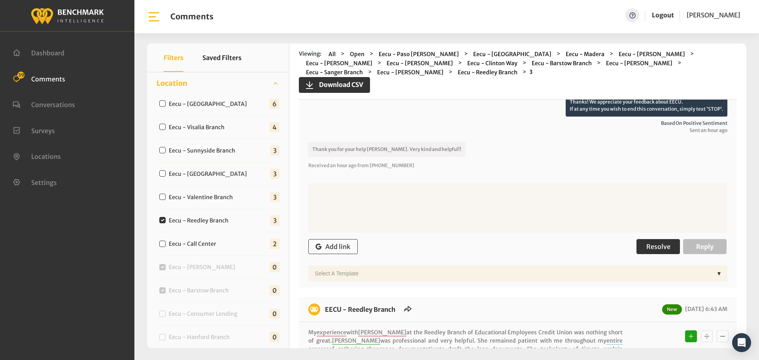
click at [647, 243] on span "Resolve" at bounding box center [658, 247] width 24 height 8
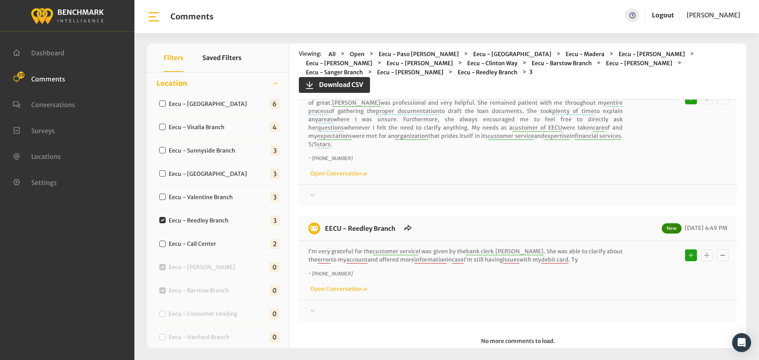
scroll to position [269, 0]
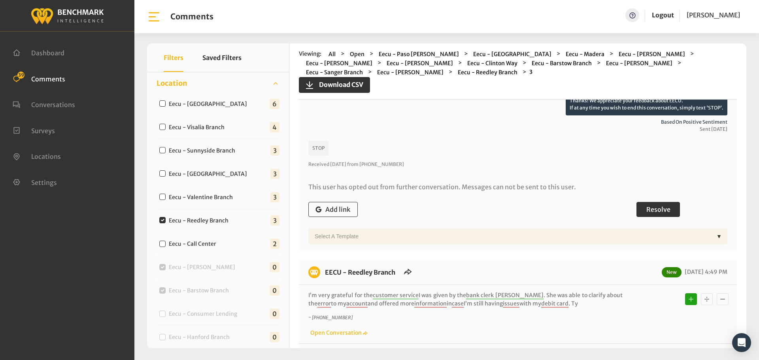
click at [645, 202] on button "Resolve" at bounding box center [657, 209] width 43 height 15
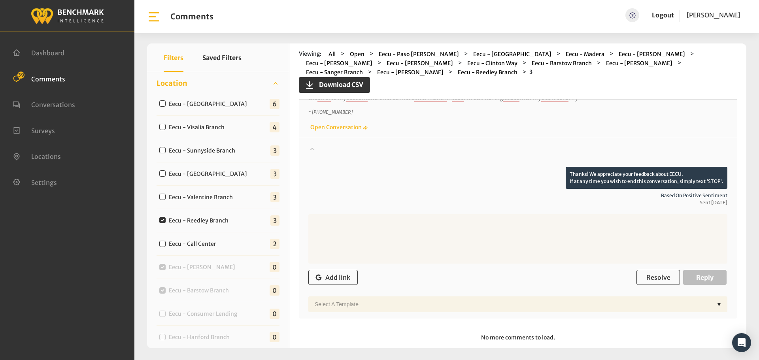
click at [642, 277] on div "Add link Resolve Reply" at bounding box center [517, 277] width 419 height 23
click at [641, 270] on button "Resolve" at bounding box center [657, 277] width 43 height 15
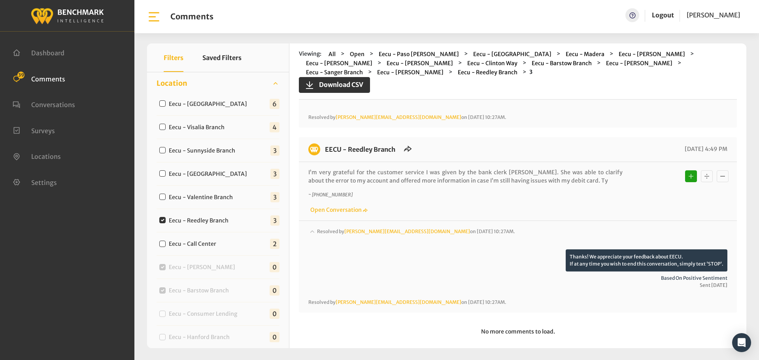
click at [217, 200] on label "Eecu - Valentine Branch" at bounding box center [202, 197] width 73 height 8
click at [166, 200] on input "Eecu - Valentine Branch" at bounding box center [162, 197] width 6 height 6
checkbox input "true"
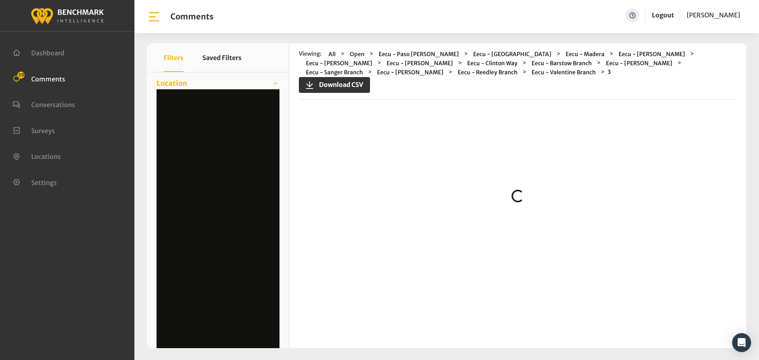
scroll to position [0, 0]
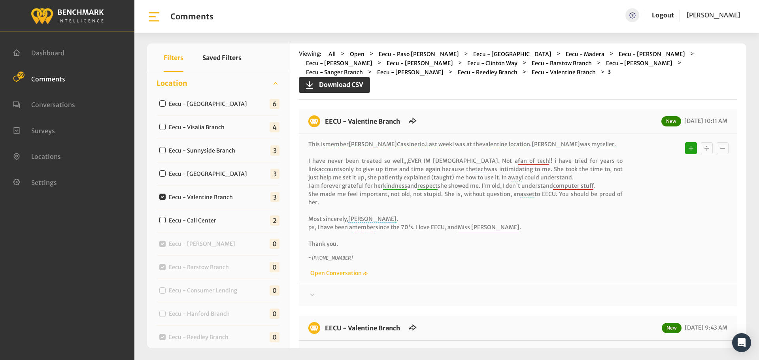
click at [493, 291] on div at bounding box center [517, 295] width 419 height 9
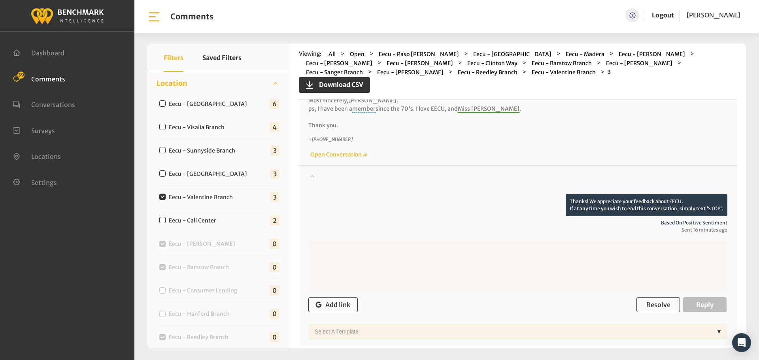
click at [487, 172] on div at bounding box center [517, 183] width 419 height 22
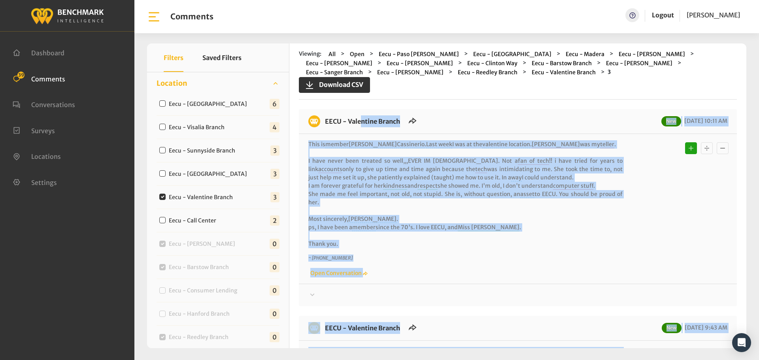
drag, startPoint x: 573, startPoint y: 242, endPoint x: 326, endPoint y: 113, distance: 278.3
click at [326, 113] on div "EECU - Valentine Branch New [DATE] 10:11 AM This is member [PERSON_NAME] . Last…" at bounding box center [518, 319] width 438 height 420
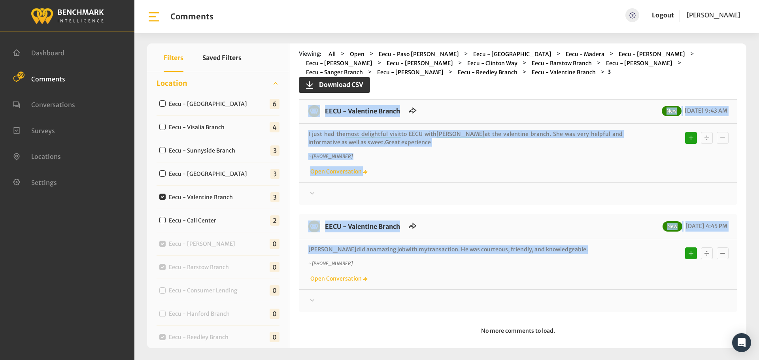
drag, startPoint x: 582, startPoint y: 187, endPoint x: 586, endPoint y: 186, distance: 4.0
click at [582, 83] on div at bounding box center [517, 78] width 419 height 9
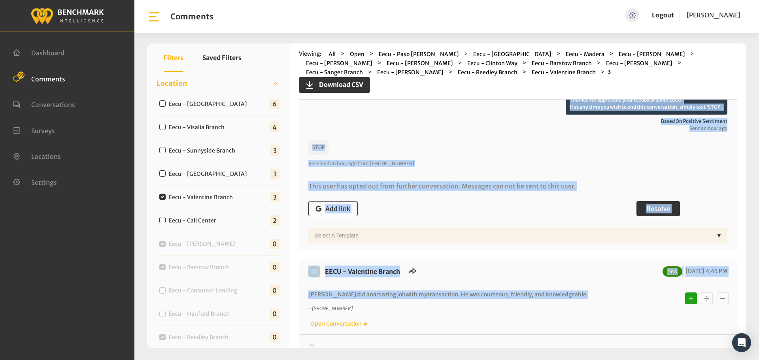
click at [658, 201] on button "Resolve" at bounding box center [657, 208] width 43 height 15
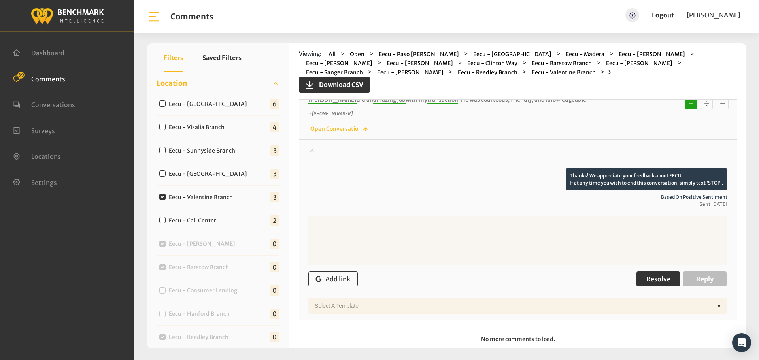
click at [643, 272] on button "Resolve" at bounding box center [657, 279] width 43 height 15
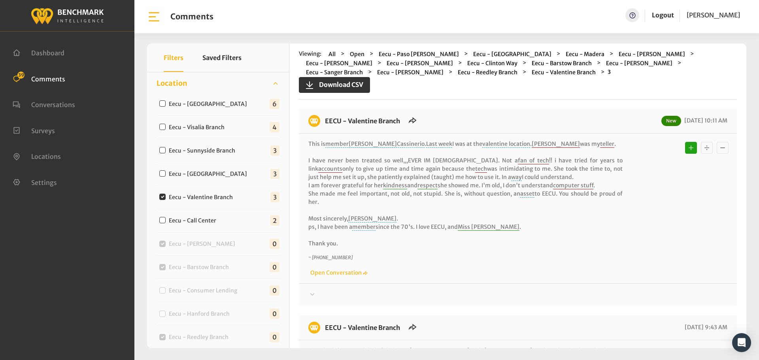
scroll to position [0, 0]
click at [503, 291] on div at bounding box center [517, 295] width 419 height 9
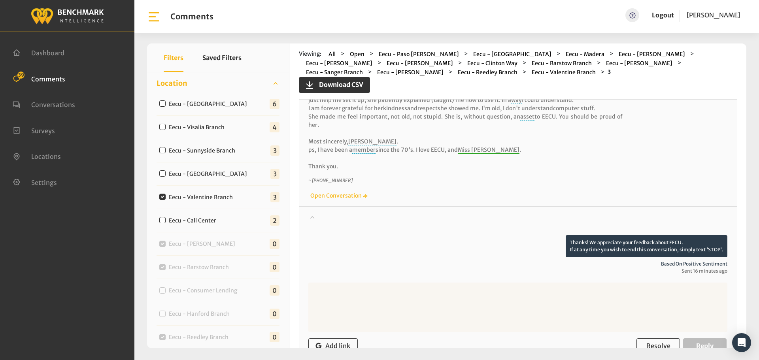
scroll to position [79, 0]
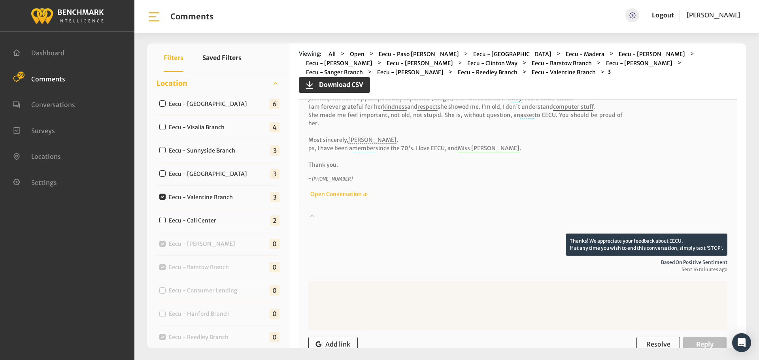
click at [518, 282] on textarea at bounding box center [517, 305] width 419 height 49
type textarea "t"
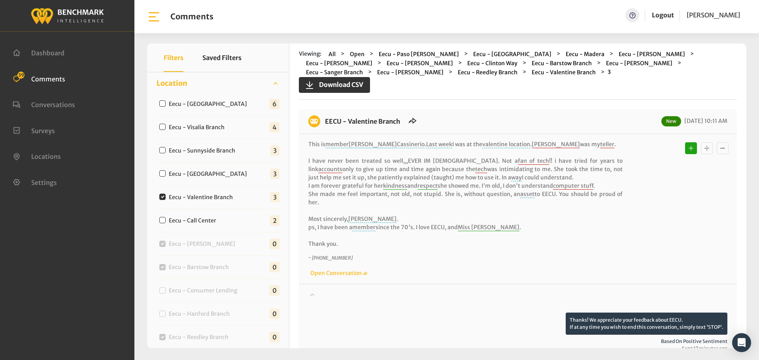
scroll to position [40, 0]
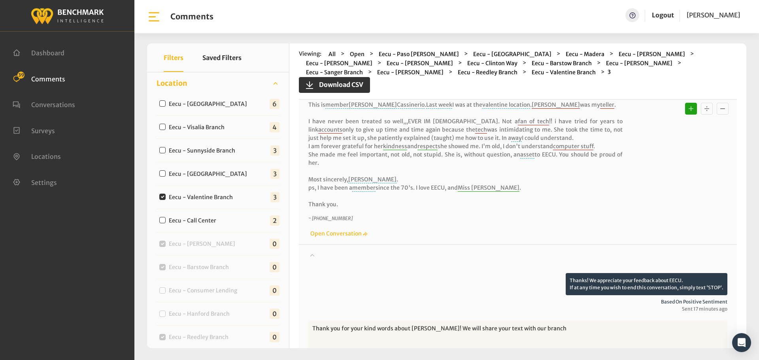
click at [398, 321] on textarea "Thank you for your kind words about [PERSON_NAME]! We will share your text with…" at bounding box center [517, 345] width 419 height 49
paste textarea "[PERSON_NAME]. We will share your text with our management staff!"
click at [419, 321] on textarea "Thank you for your kind words about [PERSON_NAME]. We will share your text with…" at bounding box center [517, 345] width 419 height 49
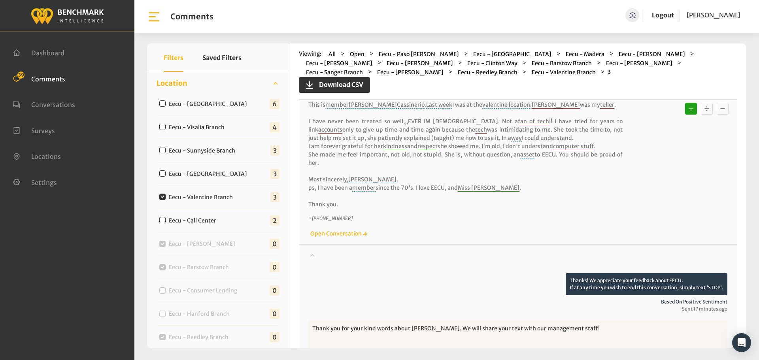
click at [419, 321] on textarea "Thank you for your kind words about [PERSON_NAME]. We will share your text with…" at bounding box center [517, 345] width 419 height 49
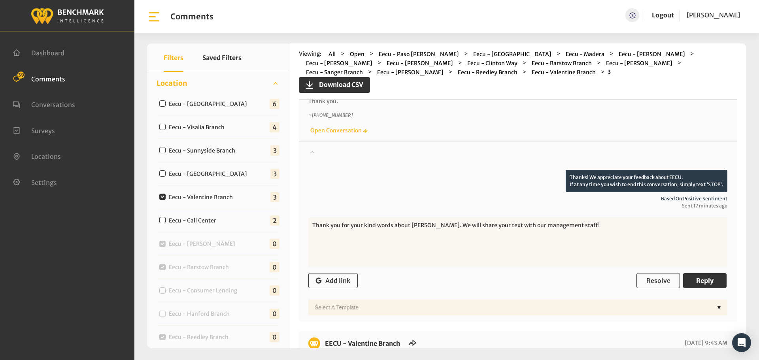
scroll to position [158, 0]
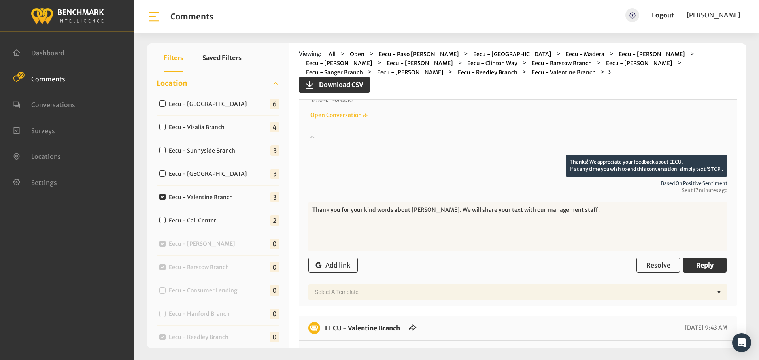
click at [504, 204] on textarea "Thank you for your kind words about [PERSON_NAME]. We will share your text with…" at bounding box center [517, 226] width 419 height 49
type textarea "Thank you for your kind words about [PERSON_NAME]. We will share your text with…"
click at [717, 258] on button "Reply" at bounding box center [704, 265] width 43 height 15
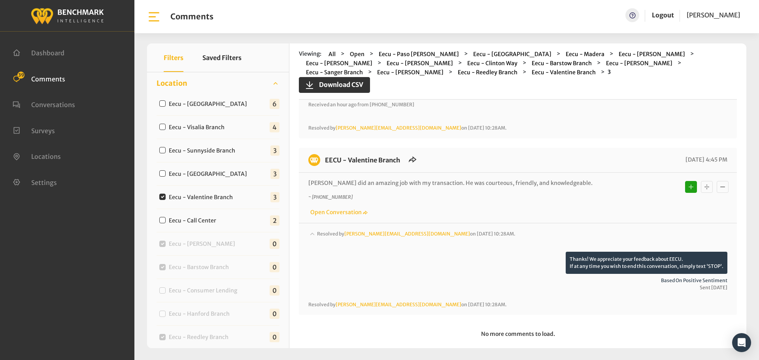
scroll to position [596, 0]
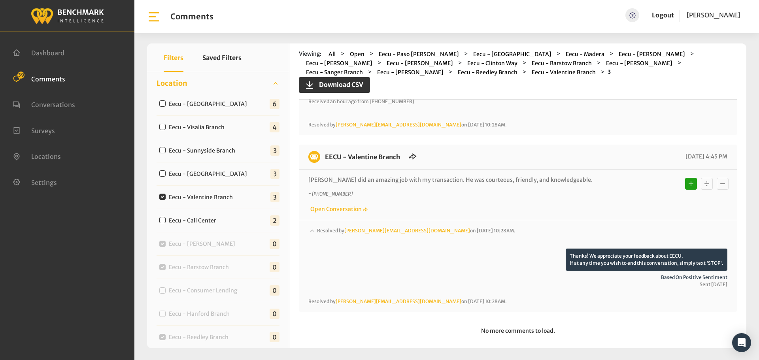
click at [185, 173] on label "Eecu - [GEOGRAPHIC_DATA]" at bounding box center [209, 174] width 87 height 8
click at [166, 173] on input "Eecu - [GEOGRAPHIC_DATA]" at bounding box center [162, 173] width 6 height 6
checkbox input "true"
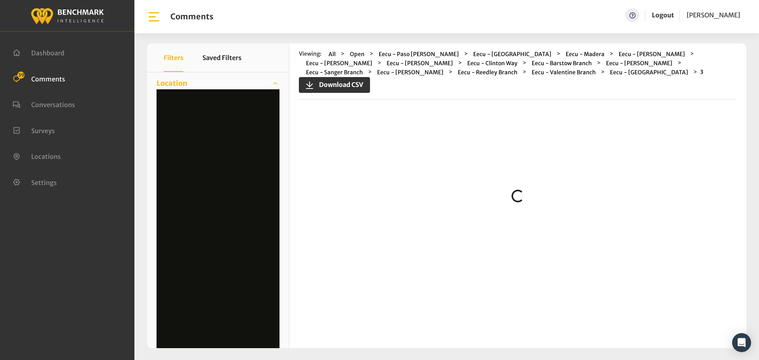
scroll to position [0, 0]
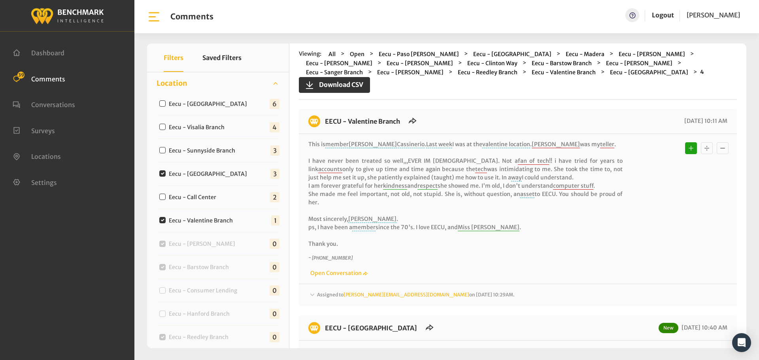
click at [191, 218] on label "Eecu - Valentine Branch" at bounding box center [202, 221] width 73 height 8
click at [166, 218] on input "Eecu - Valentine Branch" at bounding box center [162, 220] width 6 height 6
checkbox input "false"
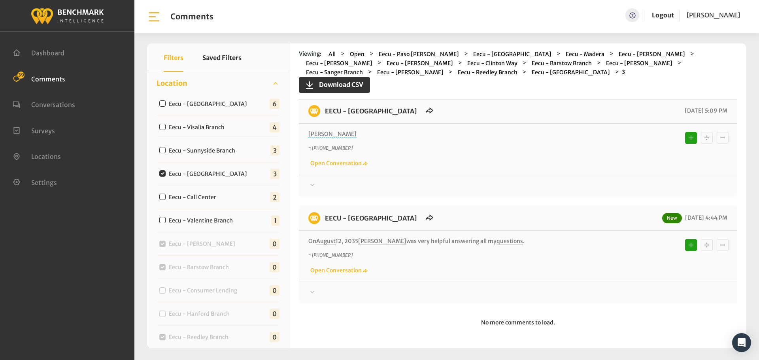
click at [420, 83] on div at bounding box center [517, 78] width 419 height 9
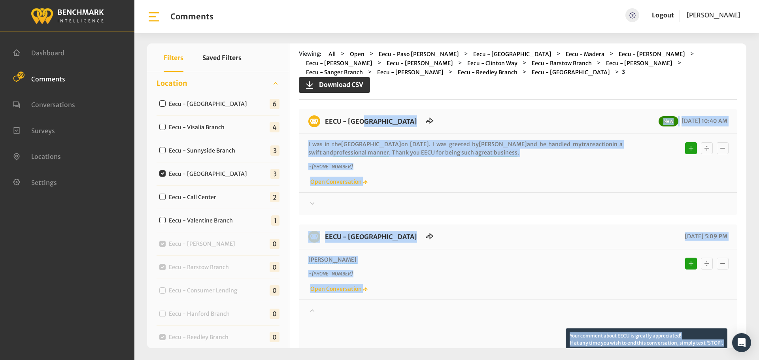
drag, startPoint x: 510, startPoint y: 241, endPoint x: 322, endPoint y: 126, distance: 221.1
click at [608, 202] on div at bounding box center [517, 203] width 419 height 9
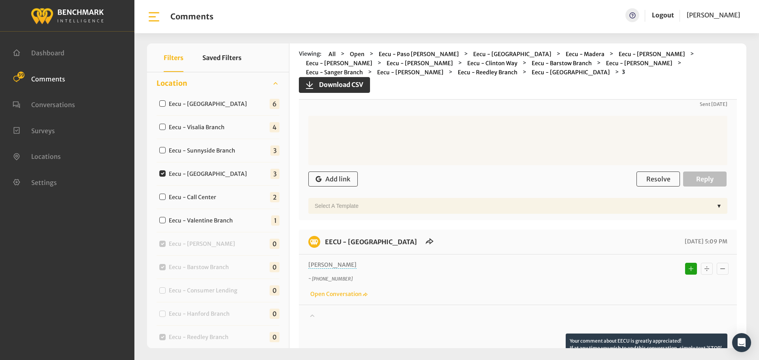
scroll to position [158, 0]
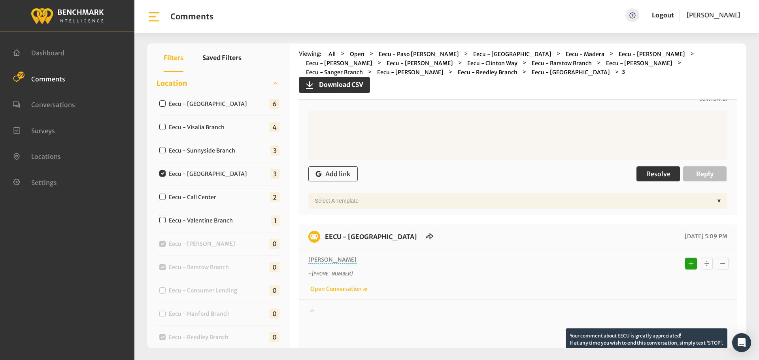
click at [652, 175] on span "Resolve" at bounding box center [658, 174] width 24 height 8
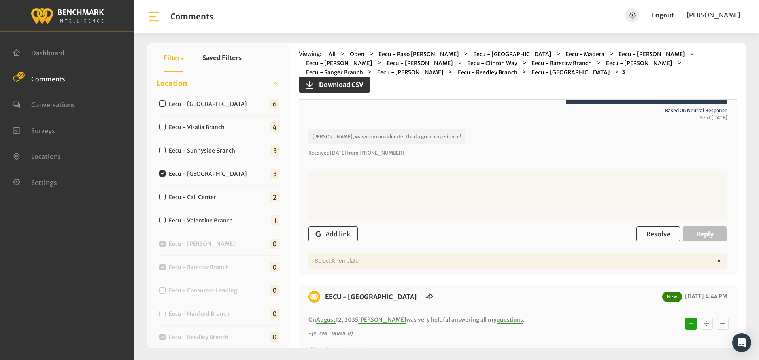
click at [653, 221] on form "Add link Resolve Reply Select a Template ▼" at bounding box center [517, 220] width 419 height 98
click at [655, 232] on span "Resolve" at bounding box center [658, 234] width 24 height 8
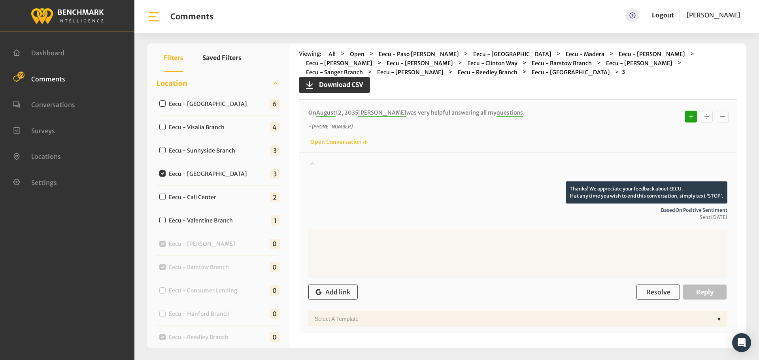
click at [643, 274] on textarea at bounding box center [517, 253] width 419 height 49
click at [652, 295] on span "Resolve" at bounding box center [658, 292] width 24 height 8
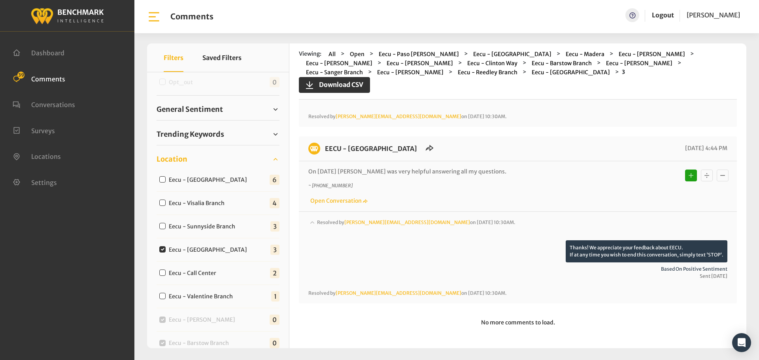
scroll to position [130, 0]
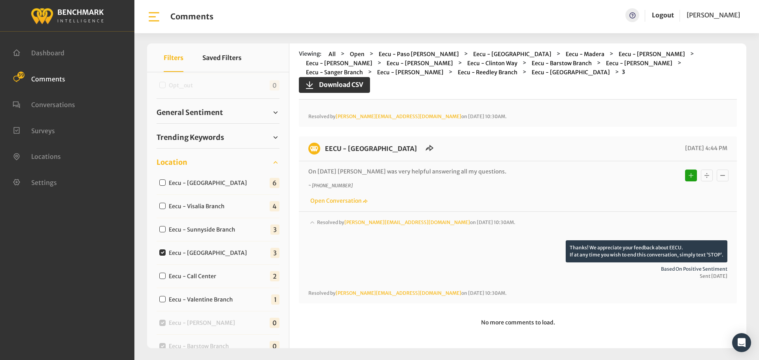
click at [209, 228] on label "Eecu - Sunnyside Branch" at bounding box center [203, 230] width 75 height 8
click at [166, 228] on input "Eecu - Sunnyside Branch" at bounding box center [162, 229] width 6 height 6
checkbox input "true"
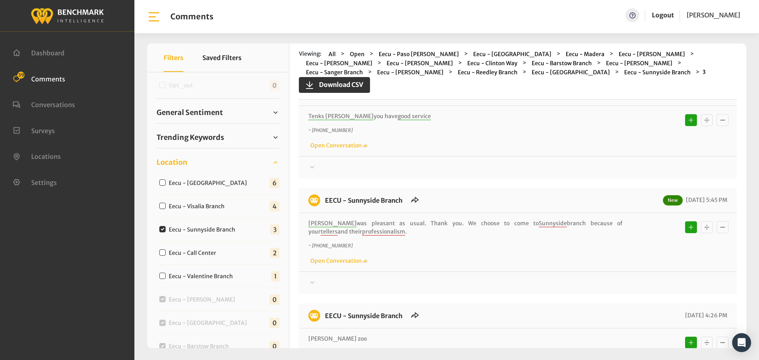
scroll to position [0, 0]
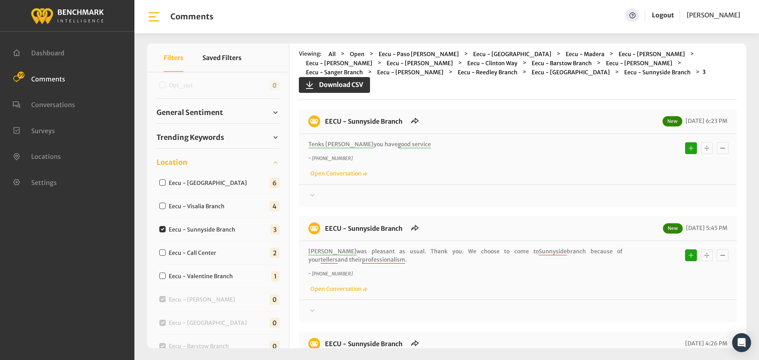
drag, startPoint x: 365, startPoint y: 231, endPoint x: 325, endPoint y: 126, distance: 112.2
click at [325, 126] on div "EECU - Sunnyside Branch New [DATE] 6:23 PM Tenks [PERSON_NAME] you have good se…" at bounding box center [518, 269] width 438 height 320
click at [635, 202] on div "EECU - Sunnyside Branch New [DATE] 6:23 PM Tenks [PERSON_NAME] you have good se…" at bounding box center [518, 158] width 438 height 98
click at [634, 199] on div at bounding box center [517, 195] width 419 height 9
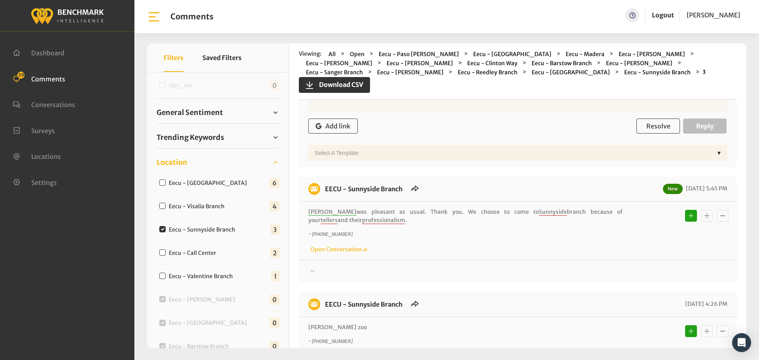
click at [647, 117] on div "Add link Resolve Reply" at bounding box center [517, 126] width 419 height 23
click at [655, 122] on span "Resolve" at bounding box center [658, 126] width 24 height 8
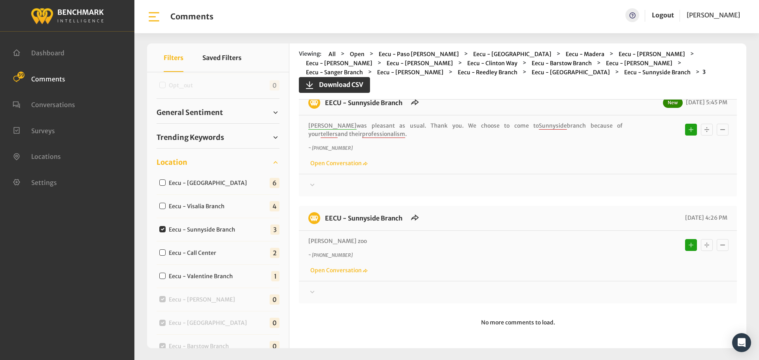
click at [623, 18] on div at bounding box center [517, 7] width 419 height 22
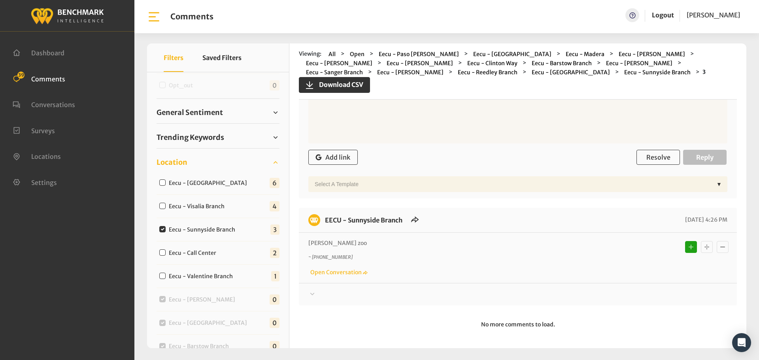
click at [661, 166] on div "Add link Resolve Reply" at bounding box center [517, 157] width 419 height 23
click at [660, 160] on span "Resolve" at bounding box center [658, 157] width 24 height 8
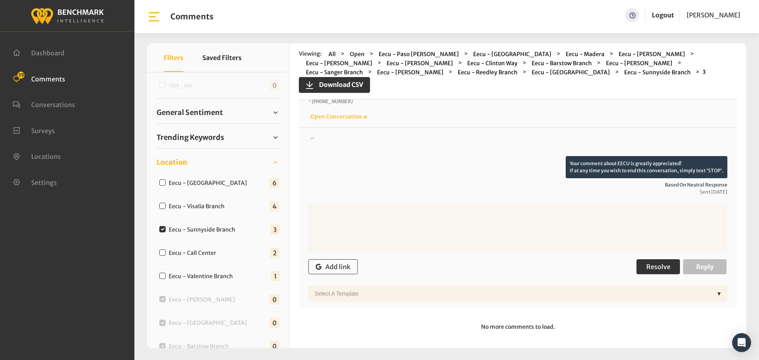
click at [657, 269] on span "Resolve" at bounding box center [658, 267] width 24 height 8
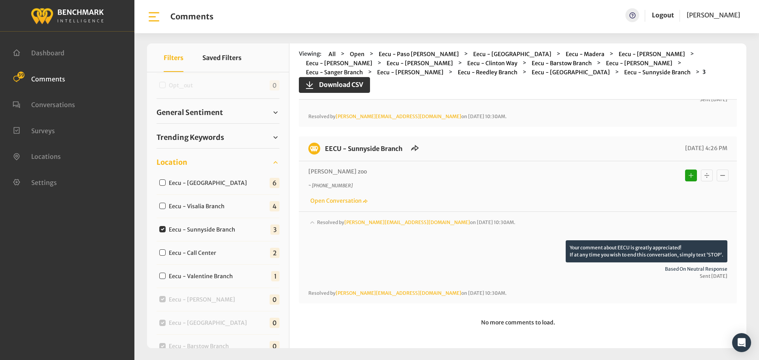
scroll to position [334, 0]
click at [207, 208] on label "Eecu - Visalia Branch" at bounding box center [198, 206] width 65 height 8
click at [166, 208] on input "Eecu - Visalia Branch" at bounding box center [162, 206] width 6 height 6
checkbox input "true"
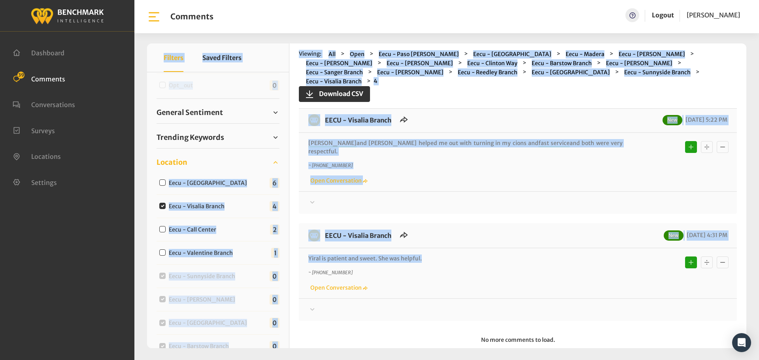
scroll to position [0, 0]
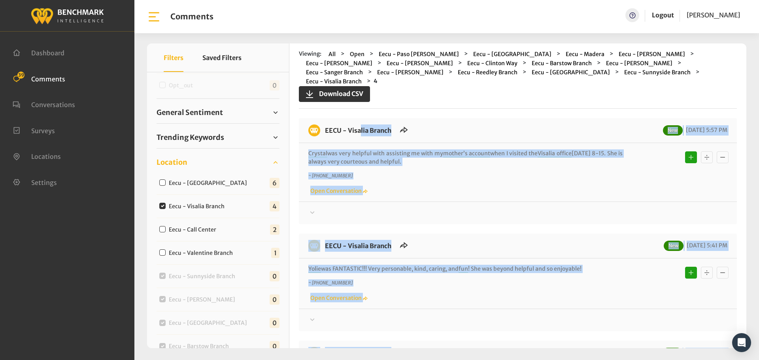
drag, startPoint x: 421, startPoint y: 240, endPoint x: 324, endPoint y: 113, distance: 159.7
click at [324, 118] on div "EECU - Visalia Branch New [DATE] 5:57 PM [PERSON_NAME] was very helpful with as…" at bounding box center [518, 336] width 438 height 436
click at [565, 208] on div at bounding box center [517, 212] width 419 height 9
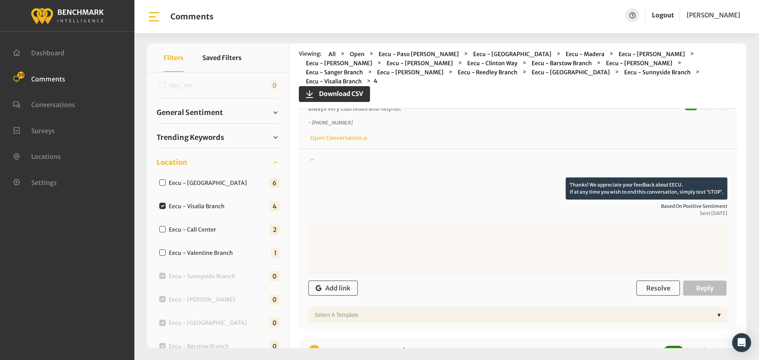
scroll to position [158, 0]
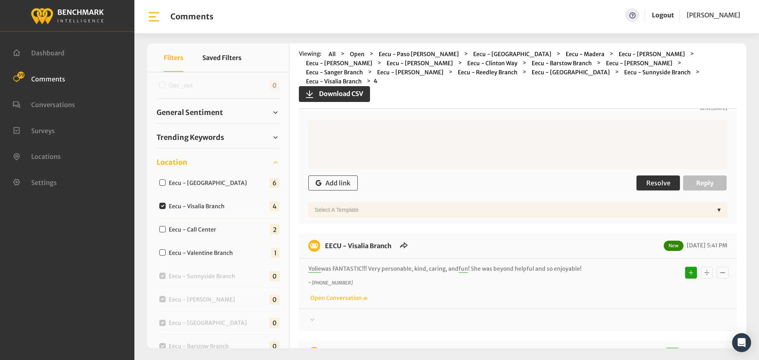
click at [646, 179] on span "Resolve" at bounding box center [658, 183] width 24 height 8
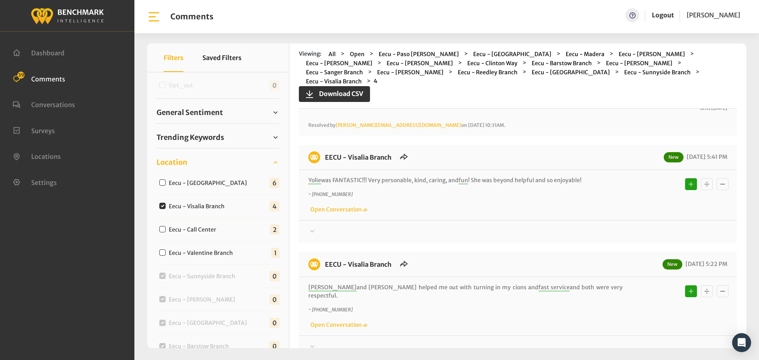
click at [625, 72] on div at bounding box center [517, 61] width 419 height 22
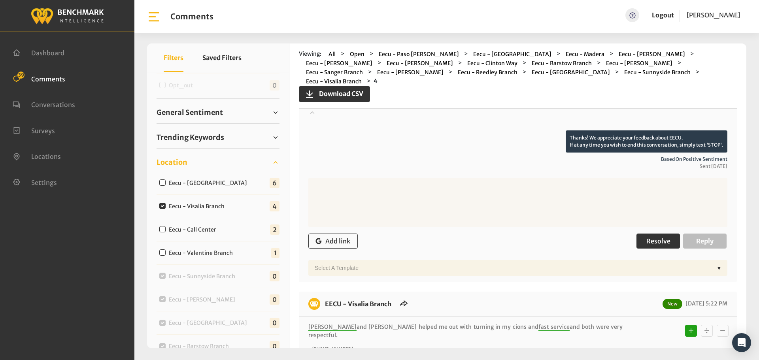
click at [666, 237] on span "Resolve" at bounding box center [658, 241] width 24 height 8
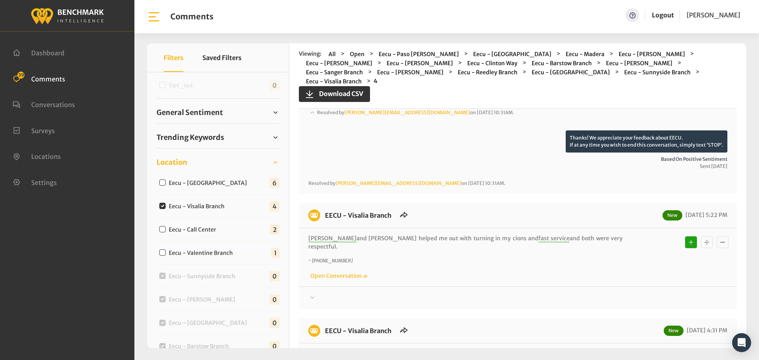
scroll to position [372, 0]
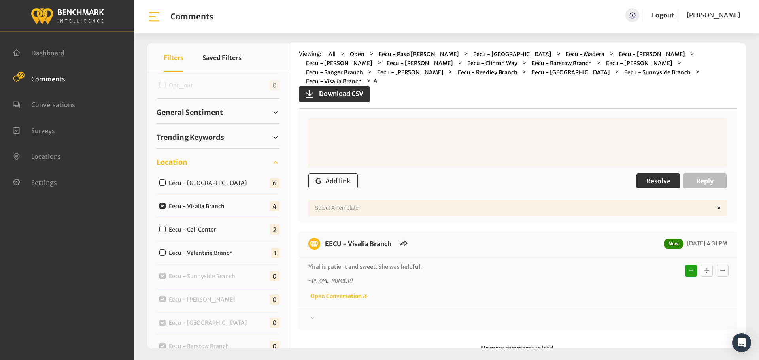
click at [653, 177] on span "Resolve" at bounding box center [658, 181] width 24 height 8
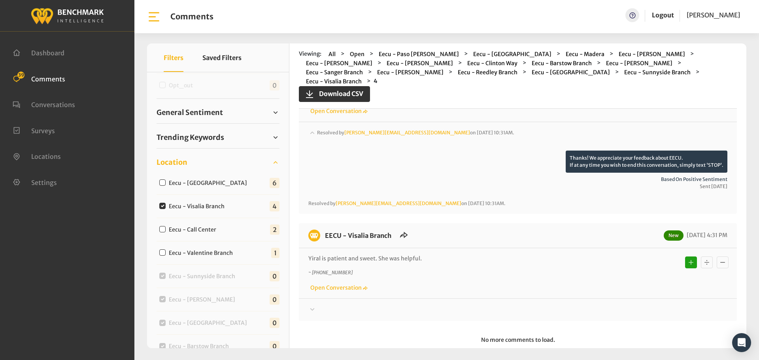
drag, startPoint x: 642, startPoint y: 293, endPoint x: 646, endPoint y: 287, distance: 7.0
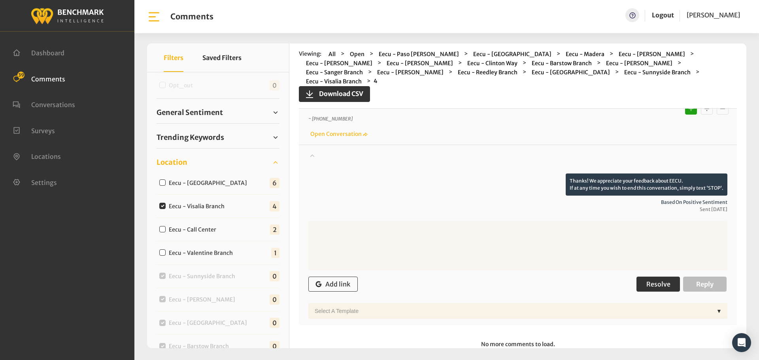
click at [651, 280] on span "Resolve" at bounding box center [658, 284] width 24 height 8
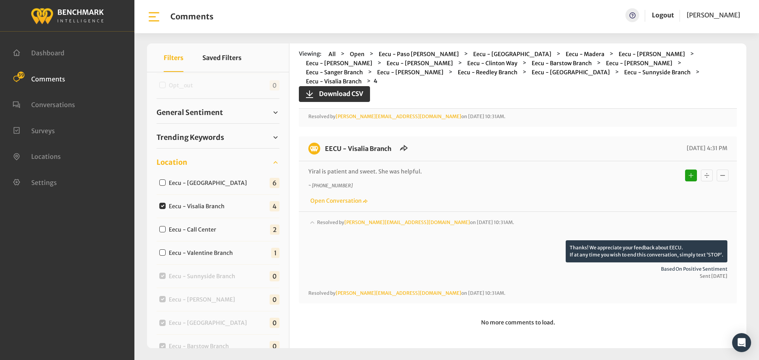
scroll to position [511, 0]
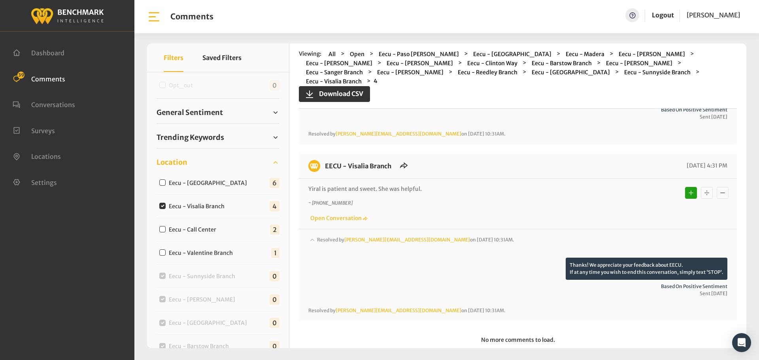
click at [184, 181] on label "Eecu - [GEOGRAPHIC_DATA]" at bounding box center [209, 183] width 87 height 8
click at [166, 181] on input "Eecu - [GEOGRAPHIC_DATA]" at bounding box center [162, 182] width 6 height 6
checkbox input "true"
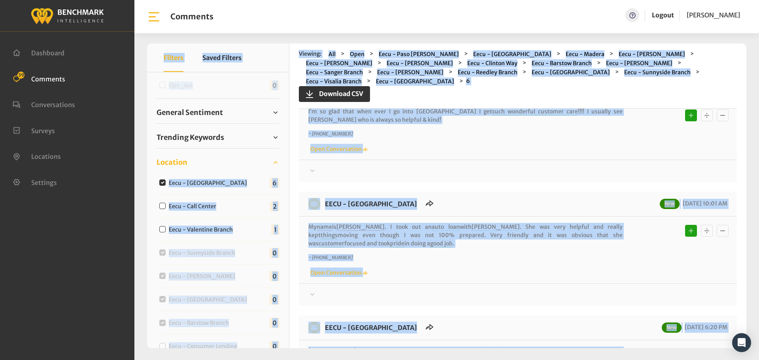
scroll to position [0, 0]
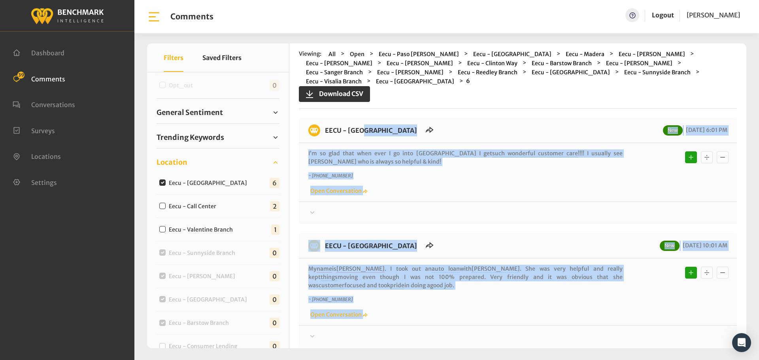
drag, startPoint x: 374, startPoint y: 240, endPoint x: 321, endPoint y: 107, distance: 143.4
click at [321, 107] on div "Viewing: All Open Eecu - Paso [PERSON_NAME] Eecu - [GEOGRAPHIC_DATA] Eecu - [GE…" at bounding box center [517, 195] width 457 height 305
click at [584, 208] on div at bounding box center [517, 212] width 419 height 9
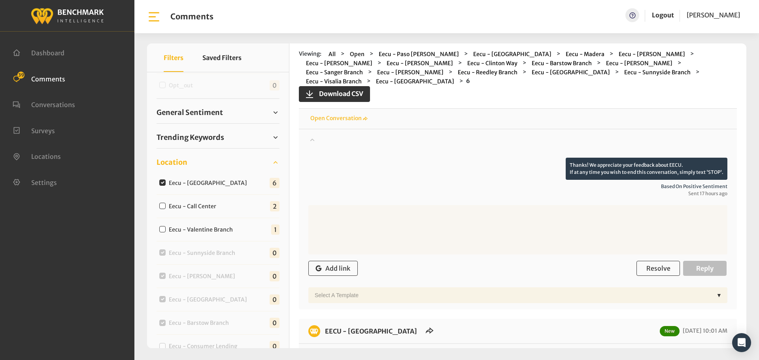
scroll to position [158, 0]
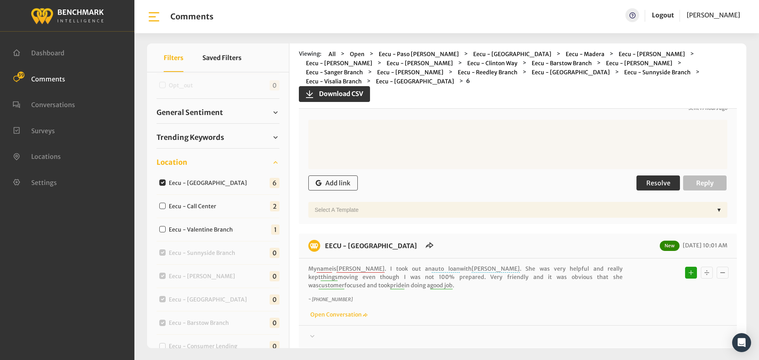
click at [636, 179] on button "Resolve" at bounding box center [657, 183] width 43 height 15
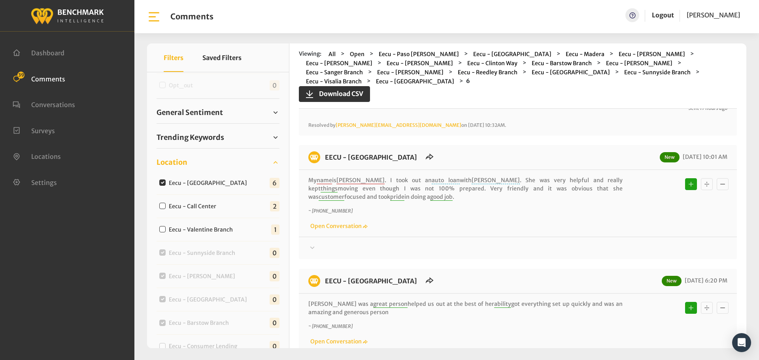
click at [630, 72] on div at bounding box center [517, 61] width 419 height 22
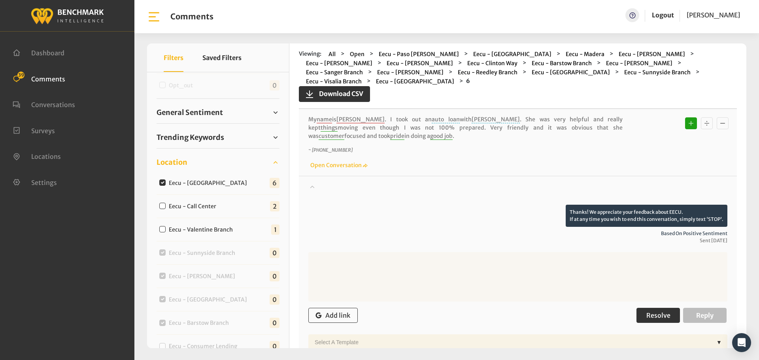
scroll to position [316, 0]
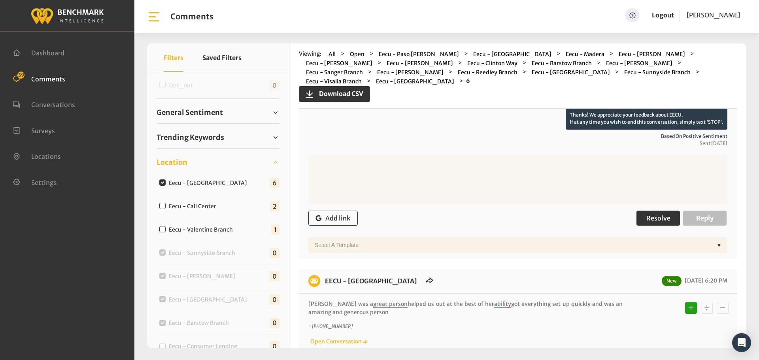
click at [655, 214] on span "Resolve" at bounding box center [658, 218] width 24 height 8
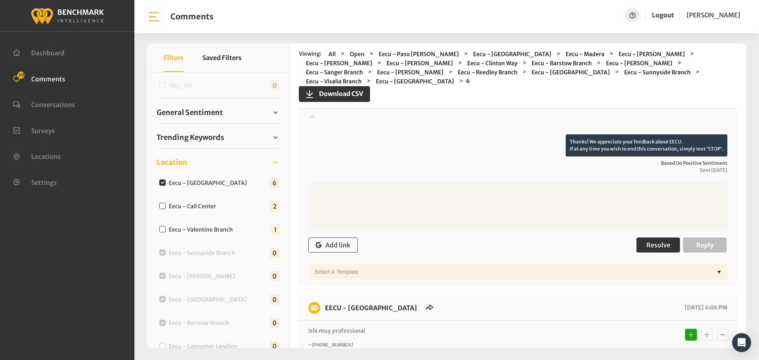
click at [654, 238] on button "Resolve" at bounding box center [657, 245] width 43 height 15
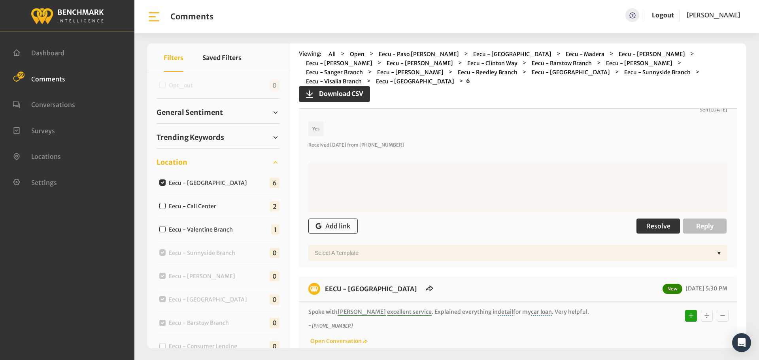
click at [663, 222] on span "Resolve" at bounding box center [658, 226] width 24 height 8
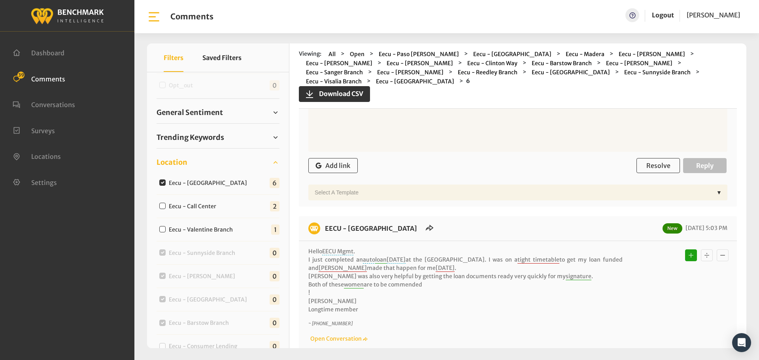
click at [646, 154] on div "Add link Resolve Reply" at bounding box center [517, 165] width 419 height 23
click at [649, 158] on button "Resolve" at bounding box center [657, 165] width 43 height 15
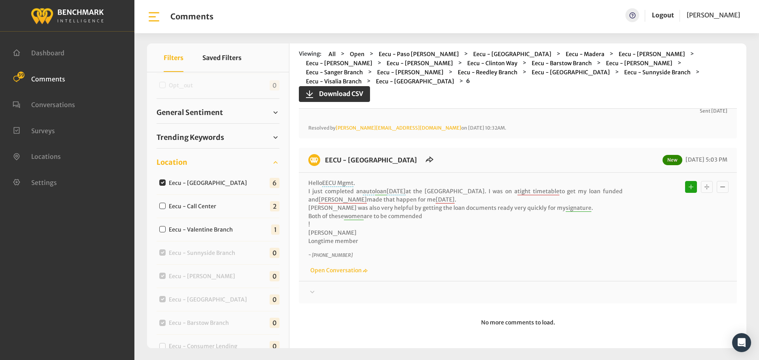
scroll to position [919, 0]
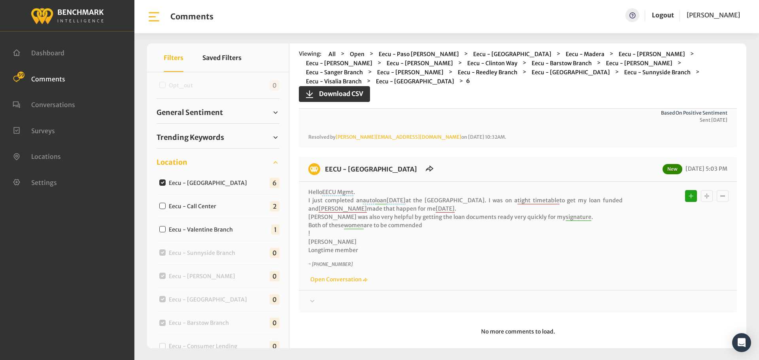
click at [615, 298] on div "EECU - [GEOGRAPHIC_DATA] New [DATE] 5:03 PM Hello EECU Mgmt . I just completed …" at bounding box center [518, 235] width 438 height 156
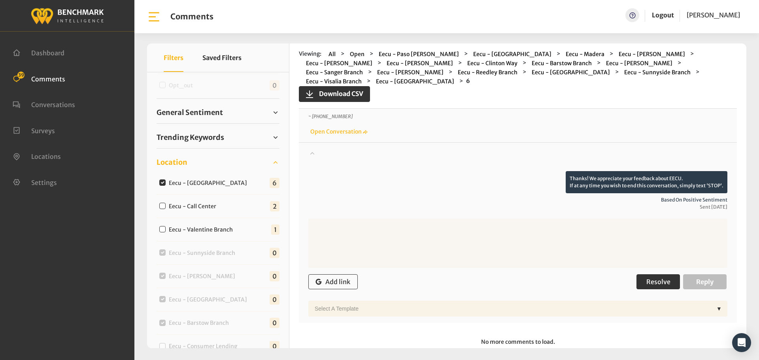
click at [647, 278] on button "Resolve" at bounding box center [657, 281] width 43 height 15
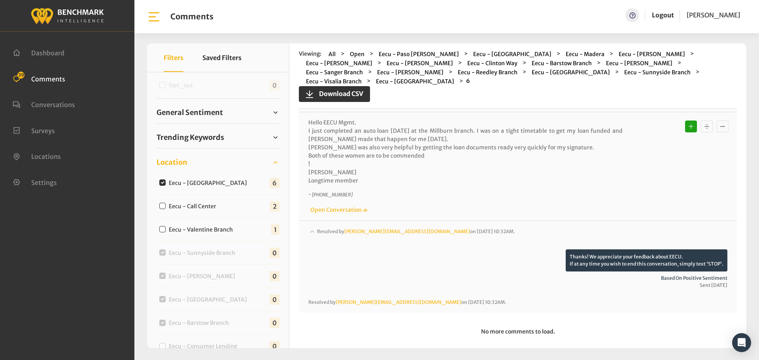
click at [193, 182] on label "Eecu - [GEOGRAPHIC_DATA]" at bounding box center [209, 183] width 87 height 8
click at [166, 182] on input "Eecu - [GEOGRAPHIC_DATA]" at bounding box center [162, 182] width 6 height 6
checkbox input "false"
